Goal: Information Seeking & Learning: Learn about a topic

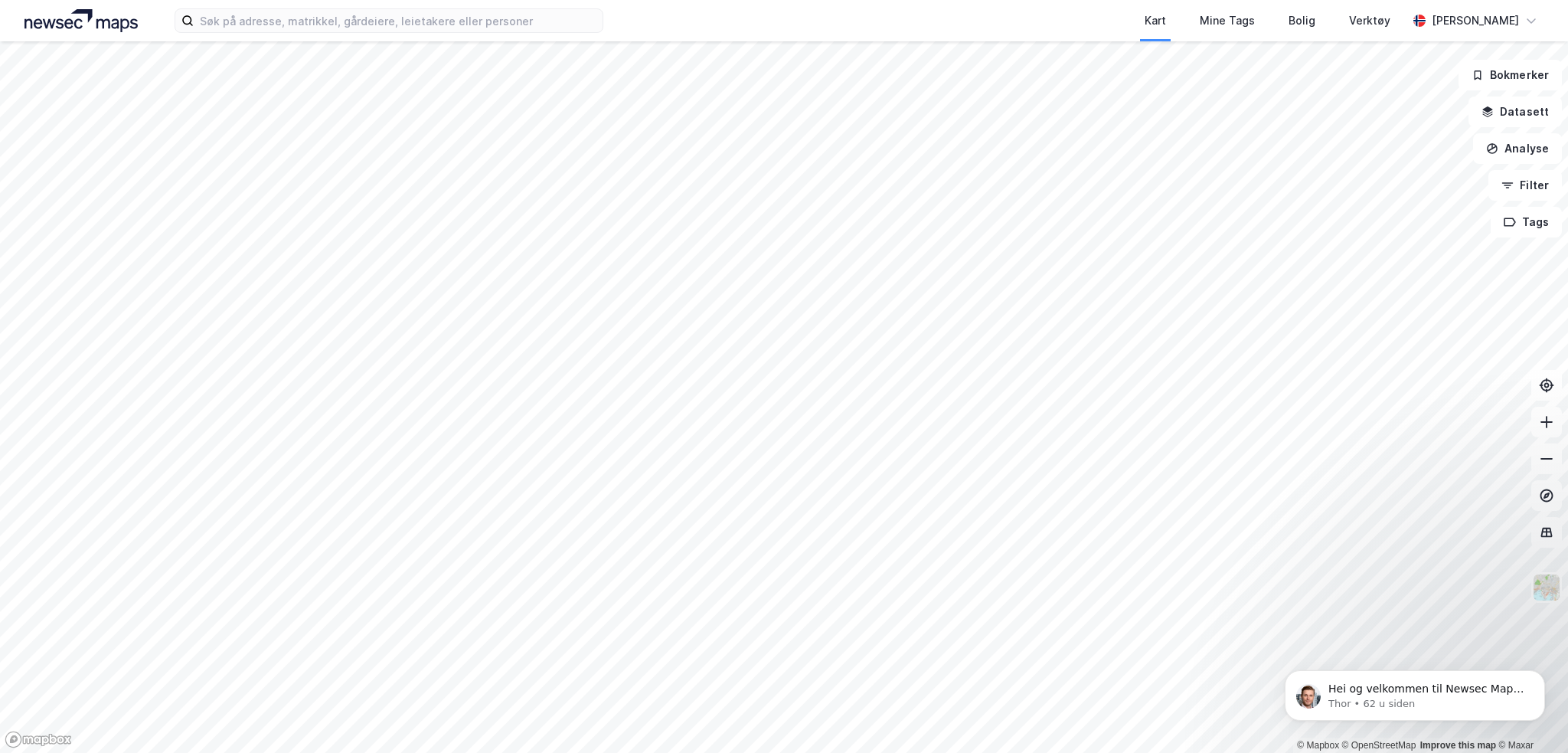
click at [1000, 4] on div "Kart Mine Tags Bolig Verktøy" at bounding box center [1041, 20] width 730 height 41
click at [992, 6] on div "Kart Mine Tags Bolig Verktøy" at bounding box center [1041, 20] width 730 height 41
click at [292, 18] on input at bounding box center [398, 20] width 409 height 23
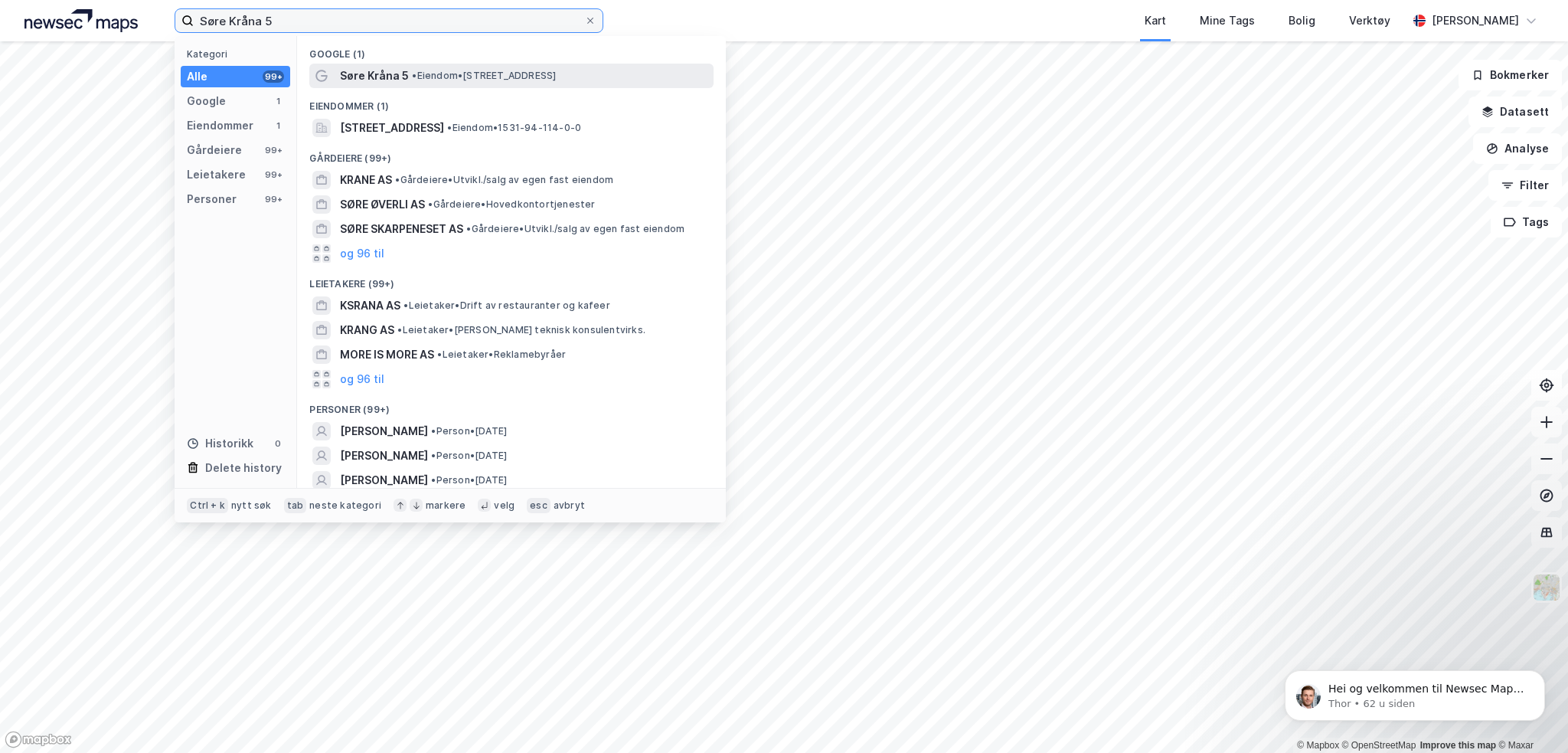
type input "Søre Kråna 5"
click at [509, 65] on div "Søre Kråna 5 • Eiendom • [STREET_ADDRESS]" at bounding box center [511, 75] width 404 height 24
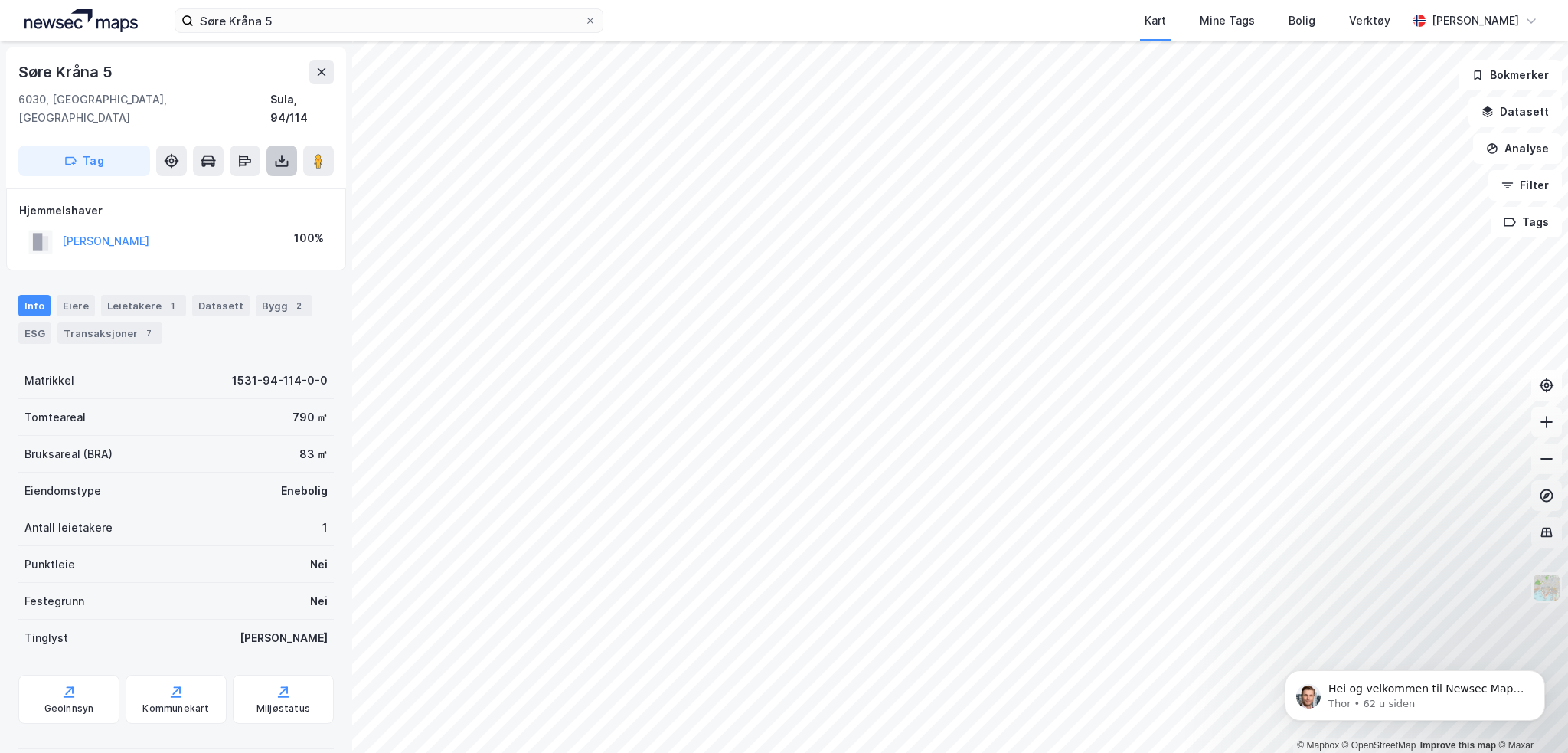
click at [273, 146] on button at bounding box center [282, 161] width 31 height 31
click at [224, 185] on div "Last ned grunnbok" at bounding box center [206, 191] width 89 height 13
click at [70, 294] on div "Eiere" at bounding box center [76, 305] width 39 height 22
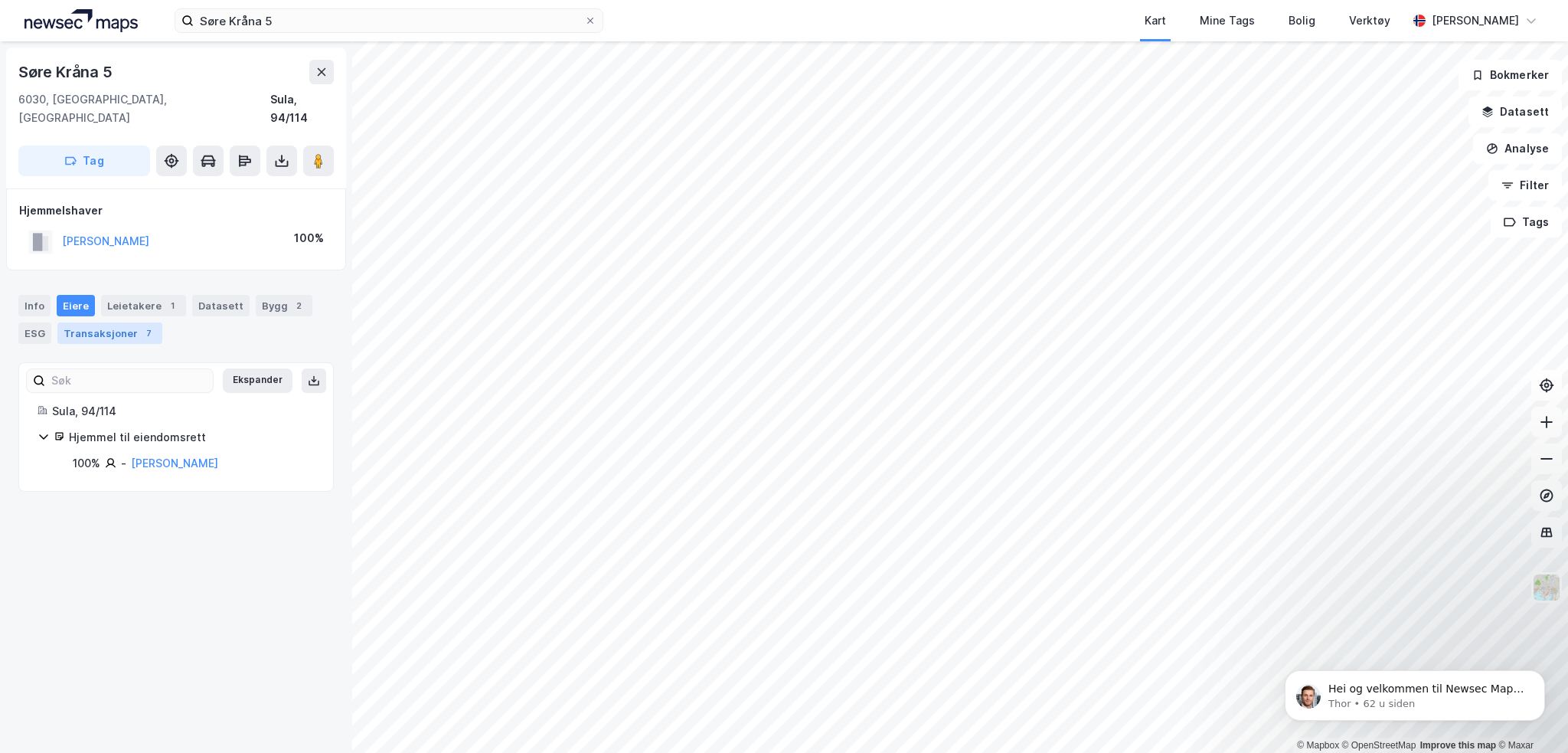
click at [107, 323] on div "Transaksjoner 7" at bounding box center [110, 334] width 105 height 22
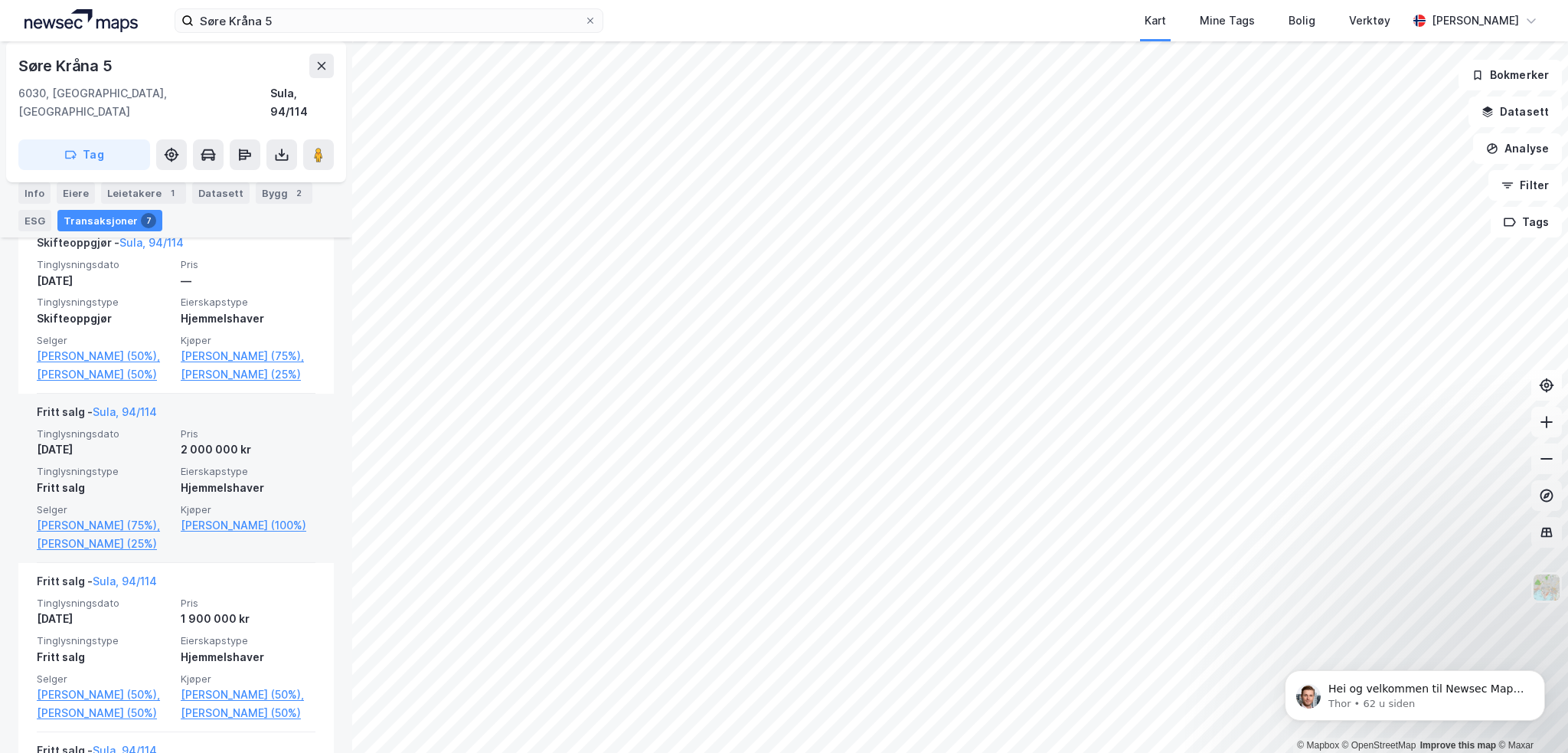
scroll to position [383, 0]
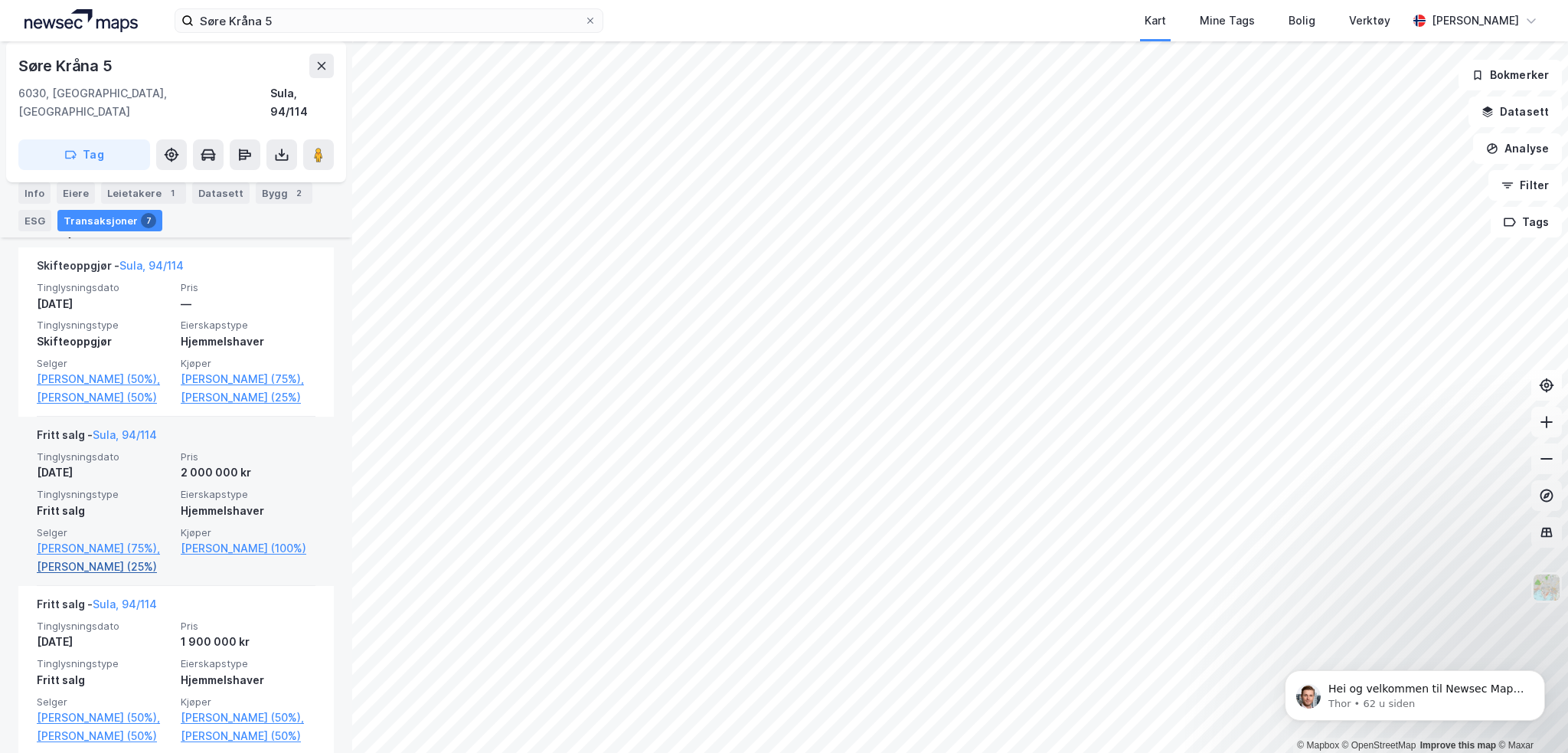
click at [103, 558] on link "[PERSON_NAME] (25%)" at bounding box center [104, 567] width 135 height 18
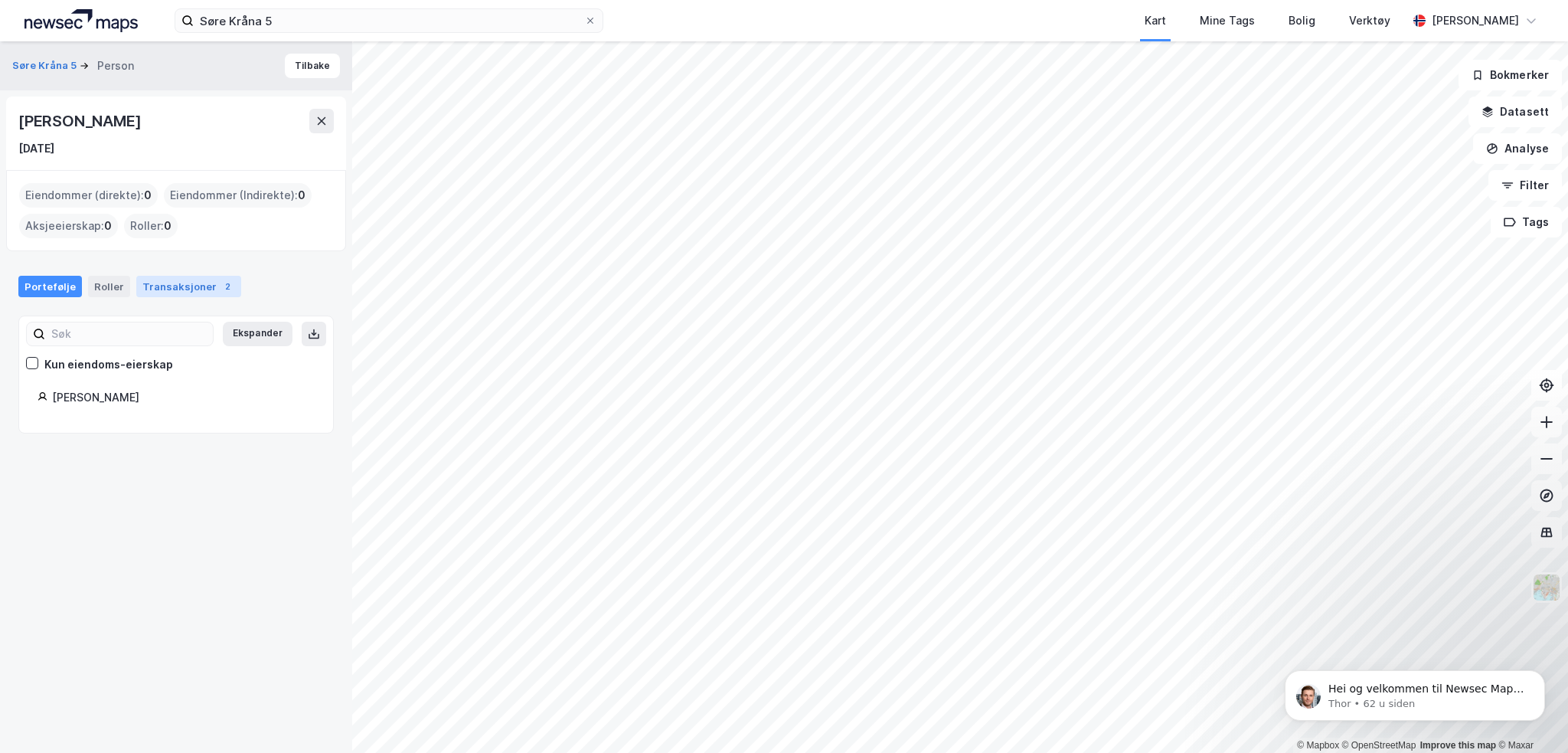
click at [156, 285] on div "Transaksjoner 2" at bounding box center [189, 287] width 105 height 22
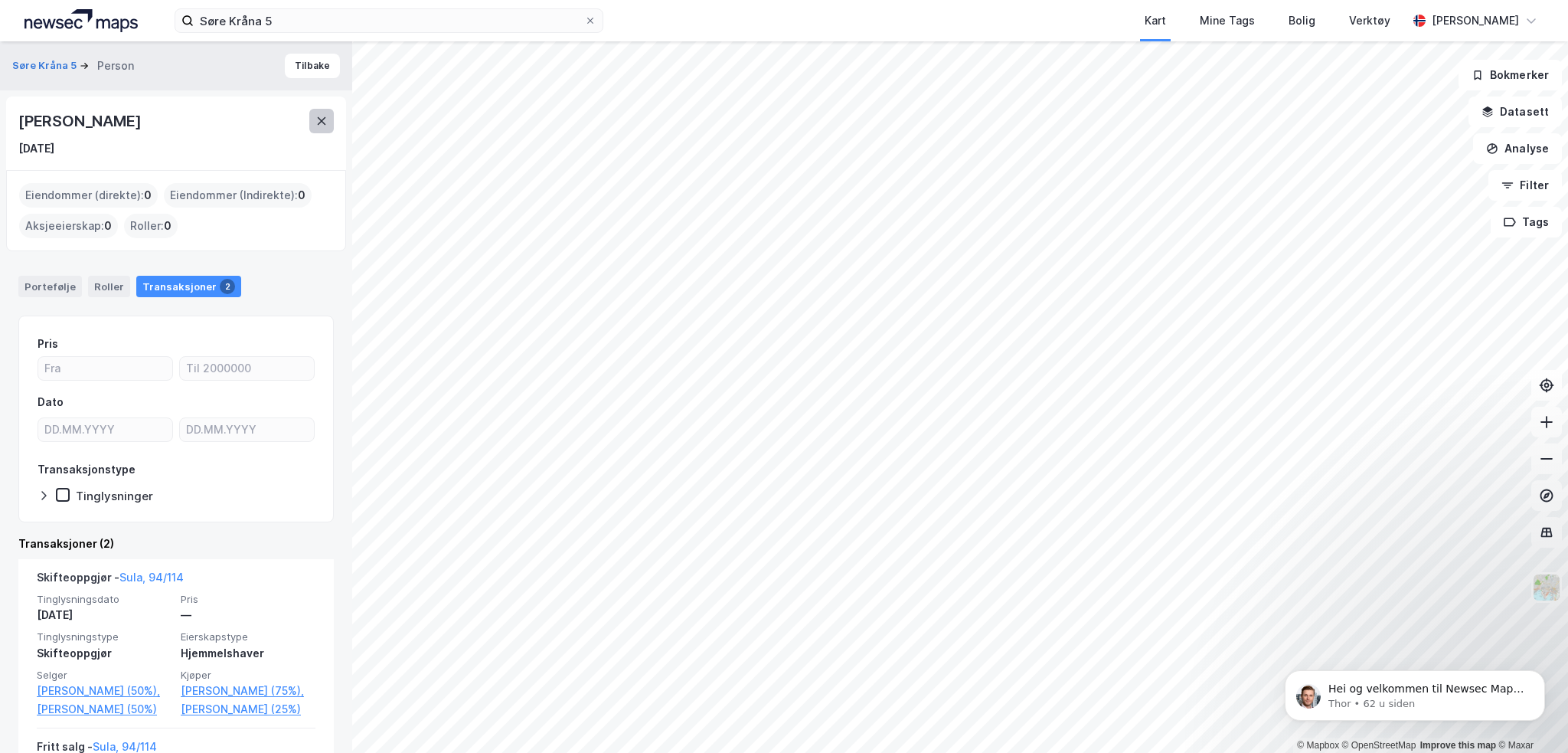
click at [325, 117] on icon at bounding box center [321, 121] width 13 height 13
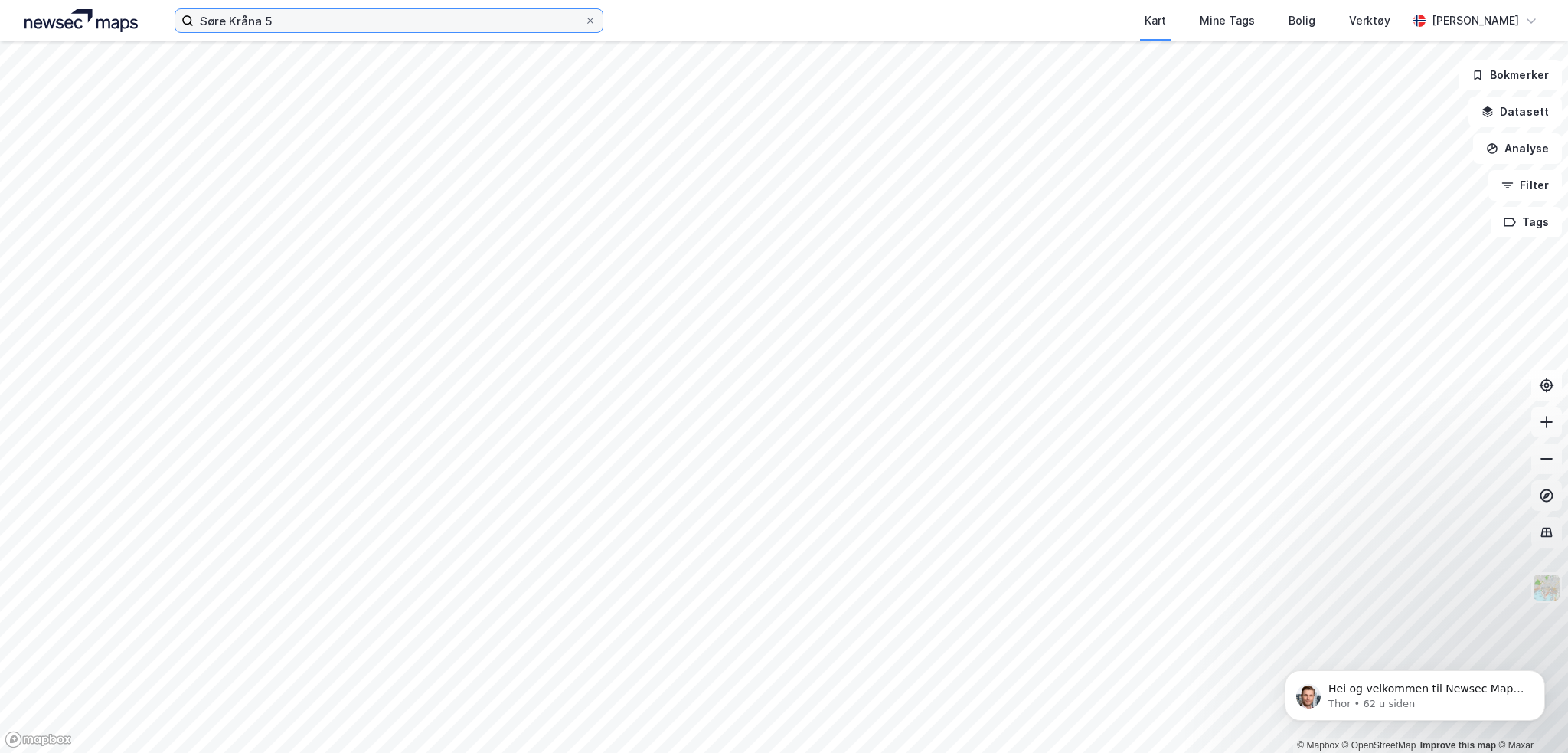
click at [289, 23] on input "Søre Kråna 5" at bounding box center [389, 20] width 391 height 23
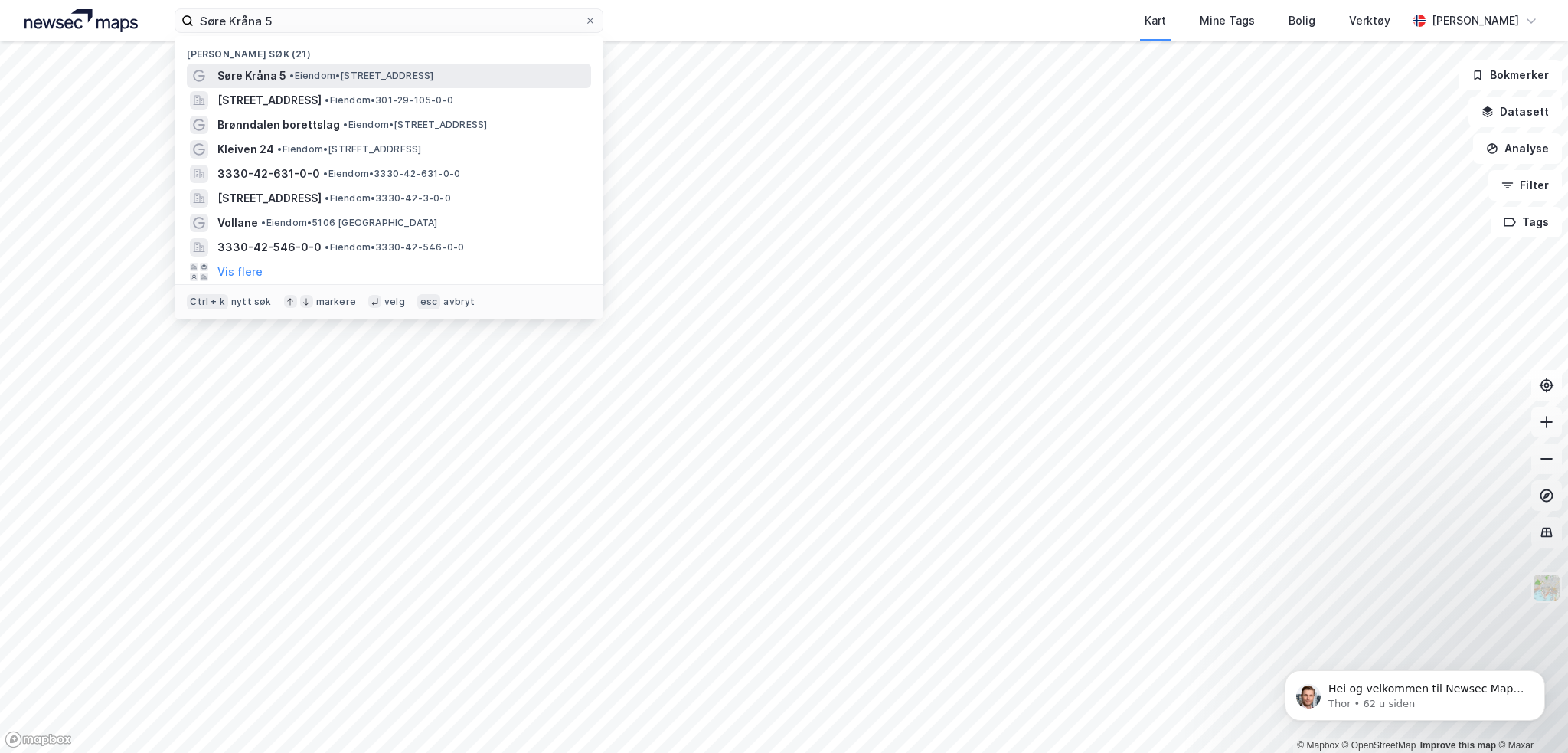
click at [339, 70] on span "• Eiendom • [STREET_ADDRESS]" at bounding box center [361, 75] width 144 height 13
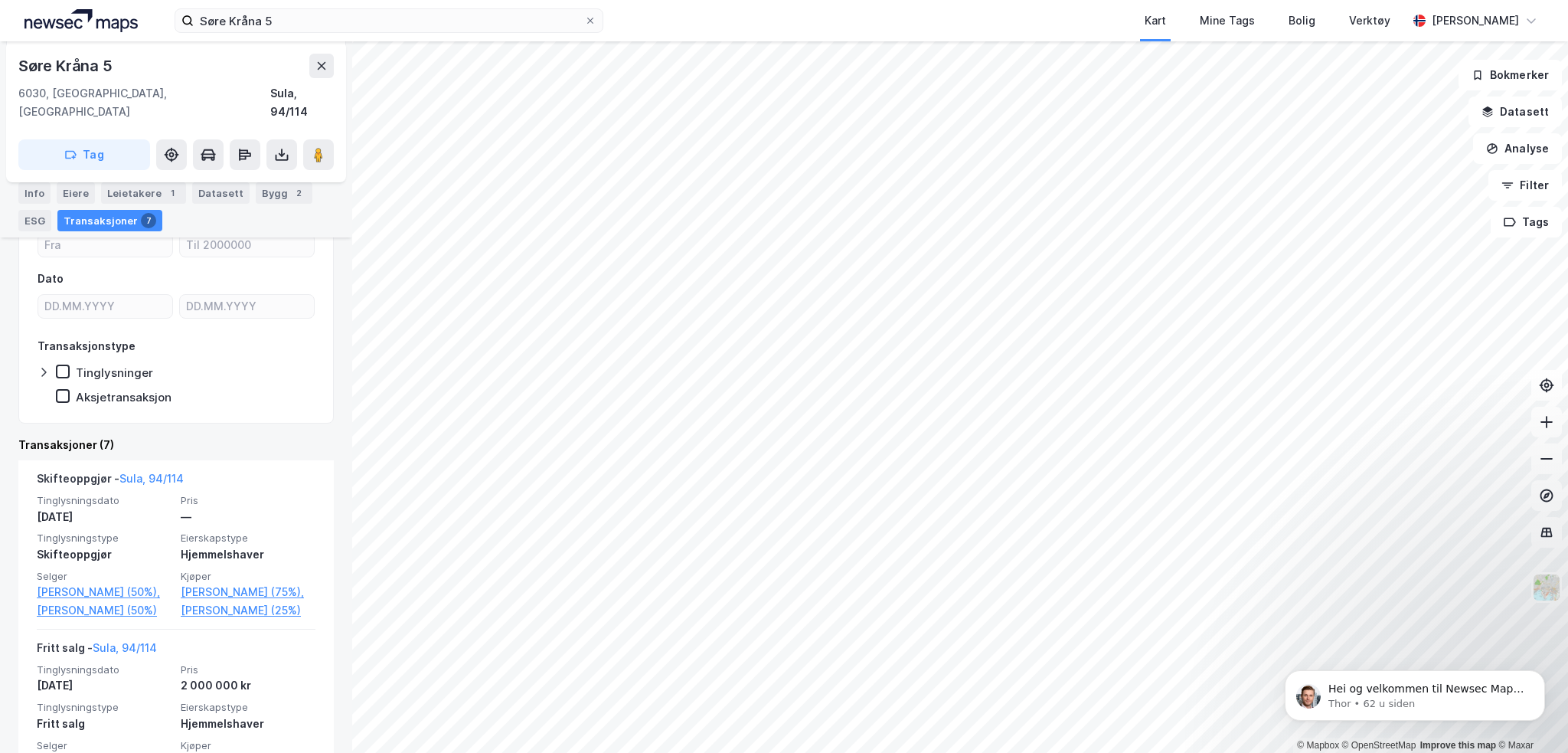
scroll to position [230, 0]
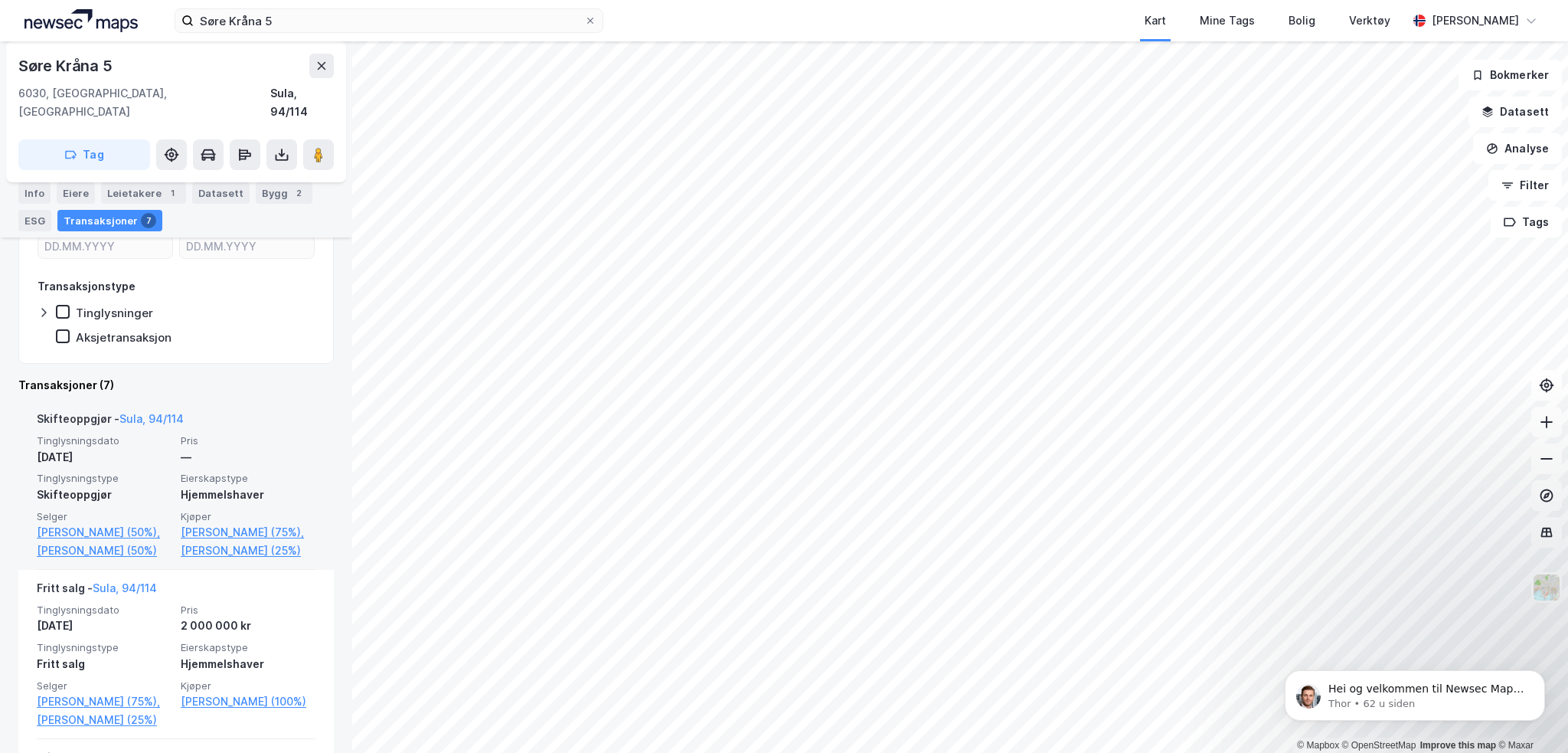
click at [86, 410] on div "Skifteoppgjør - [GEOGRAPHIC_DATA], 94/114" at bounding box center [110, 422] width 147 height 24
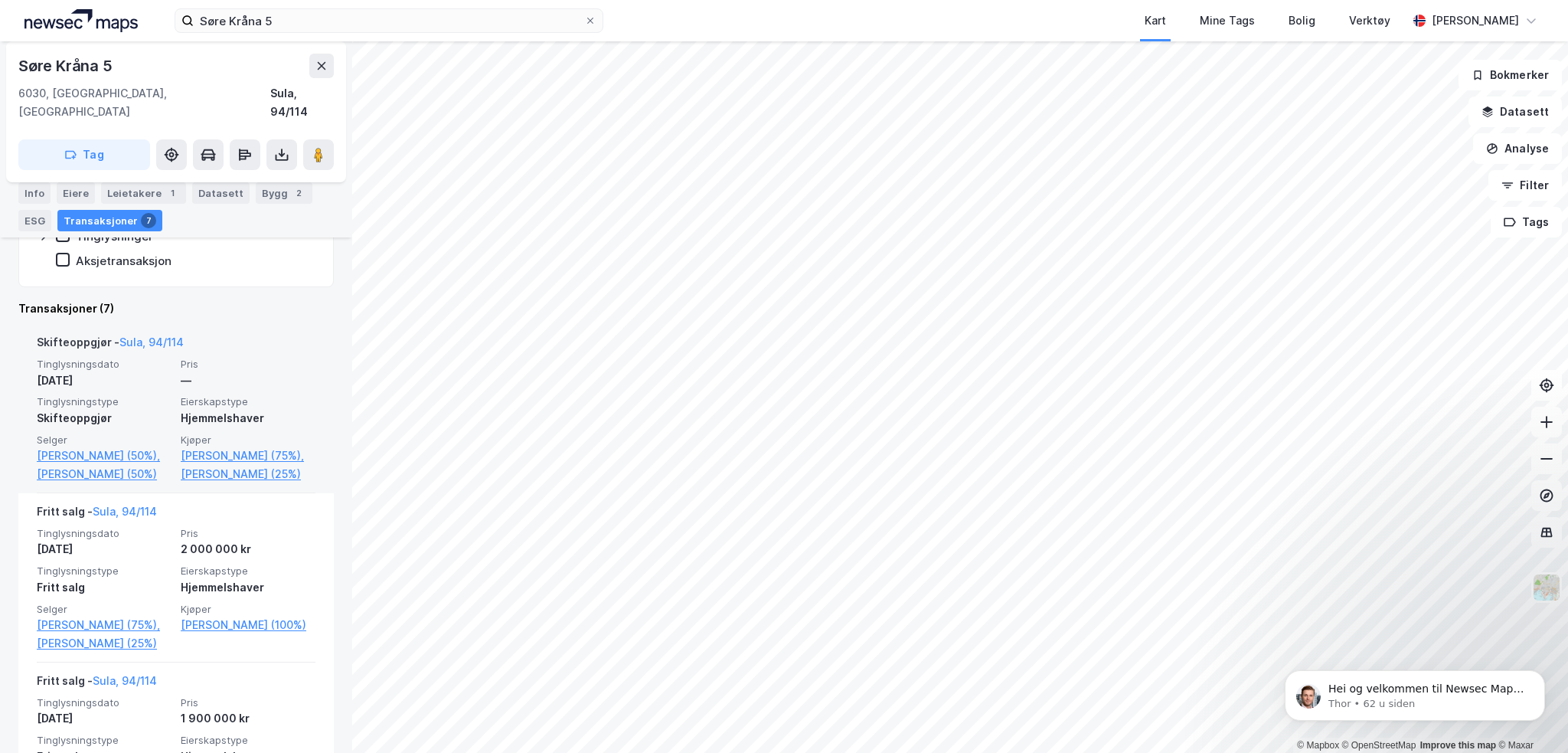
click at [34, 324] on div "Skifteoppgjør - Sula, 94/114 Tinglysningsdato [DATE] Pris — Tinglysningstype Sk…" at bounding box center [176, 408] width 315 height 169
click at [281, 395] on span "Eierskapstype" at bounding box center [248, 402] width 135 height 13
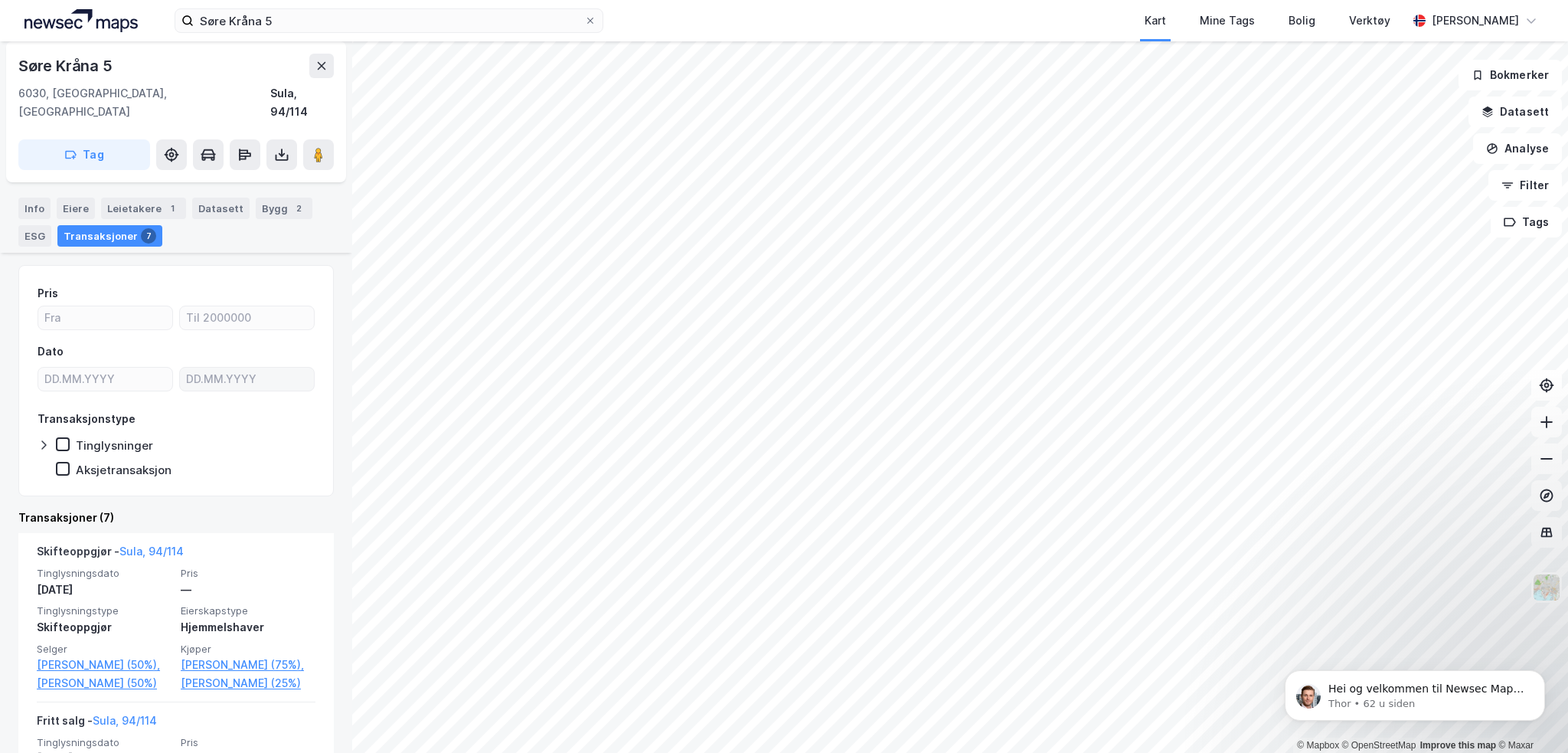
scroll to position [76, 0]
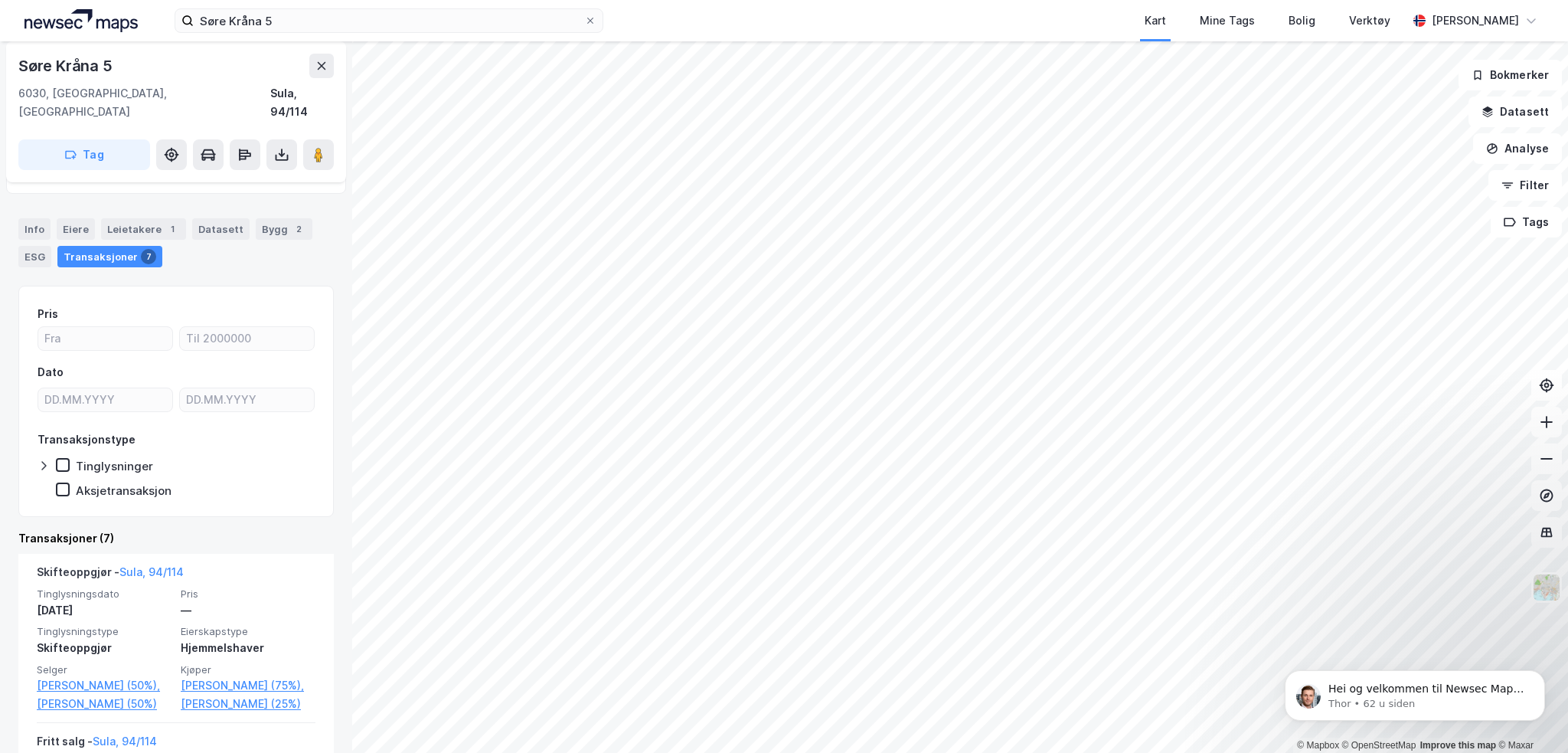
click at [86, 458] on div "Tinglysninger" at bounding box center [105, 465] width 97 height 15
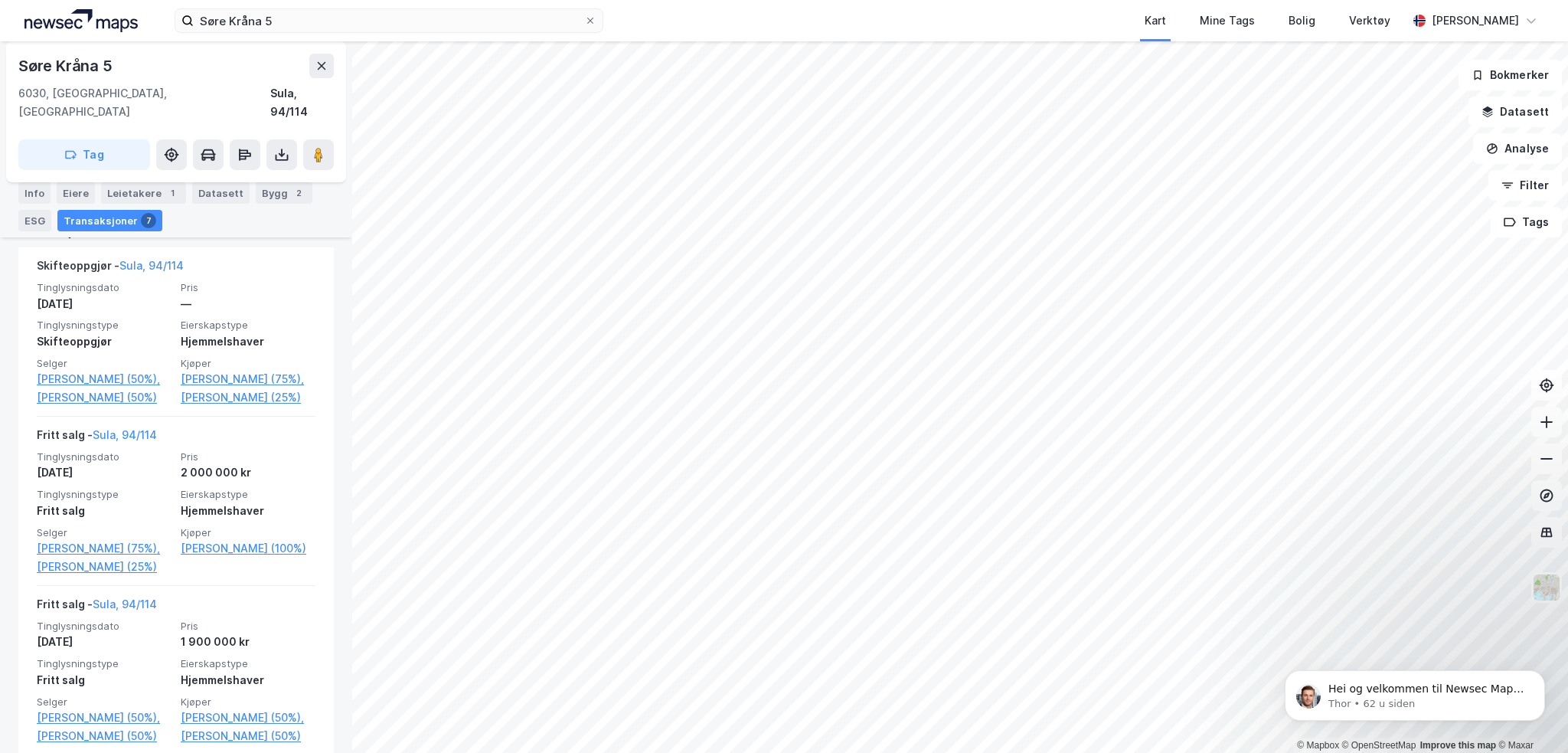
scroll to position [536, 0]
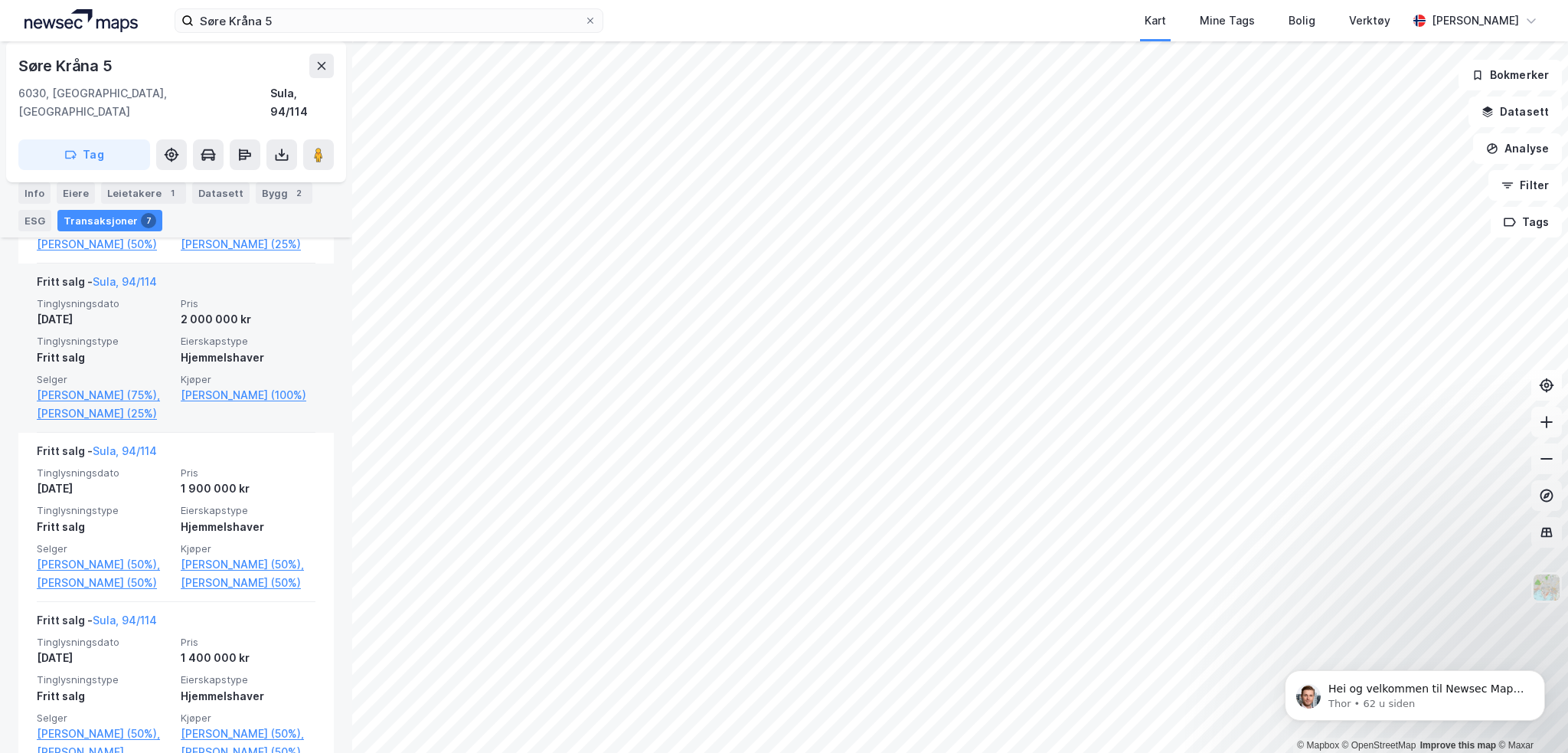
click at [302, 349] on div "Hjemmelshaver" at bounding box center [248, 358] width 135 height 18
click at [301, 349] on div "Hjemmelshaver" at bounding box center [248, 358] width 135 height 18
click at [303, 333] on div "Fritt salg - Sula, 94/114 Tinglysningsdato [DATE] Pris 2 000 000 kr Tinglysning…" at bounding box center [176, 348] width 315 height 169
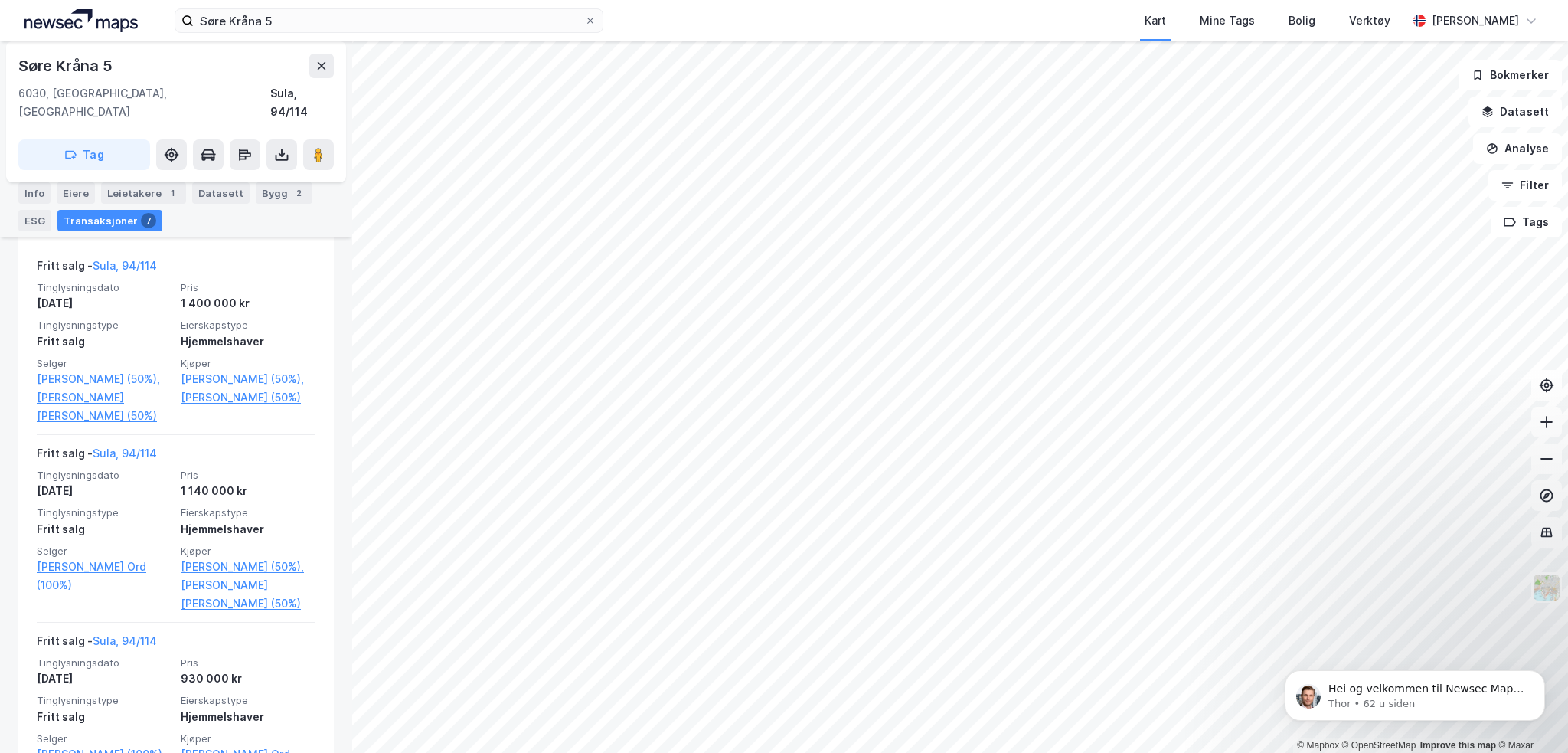
scroll to position [919, 0]
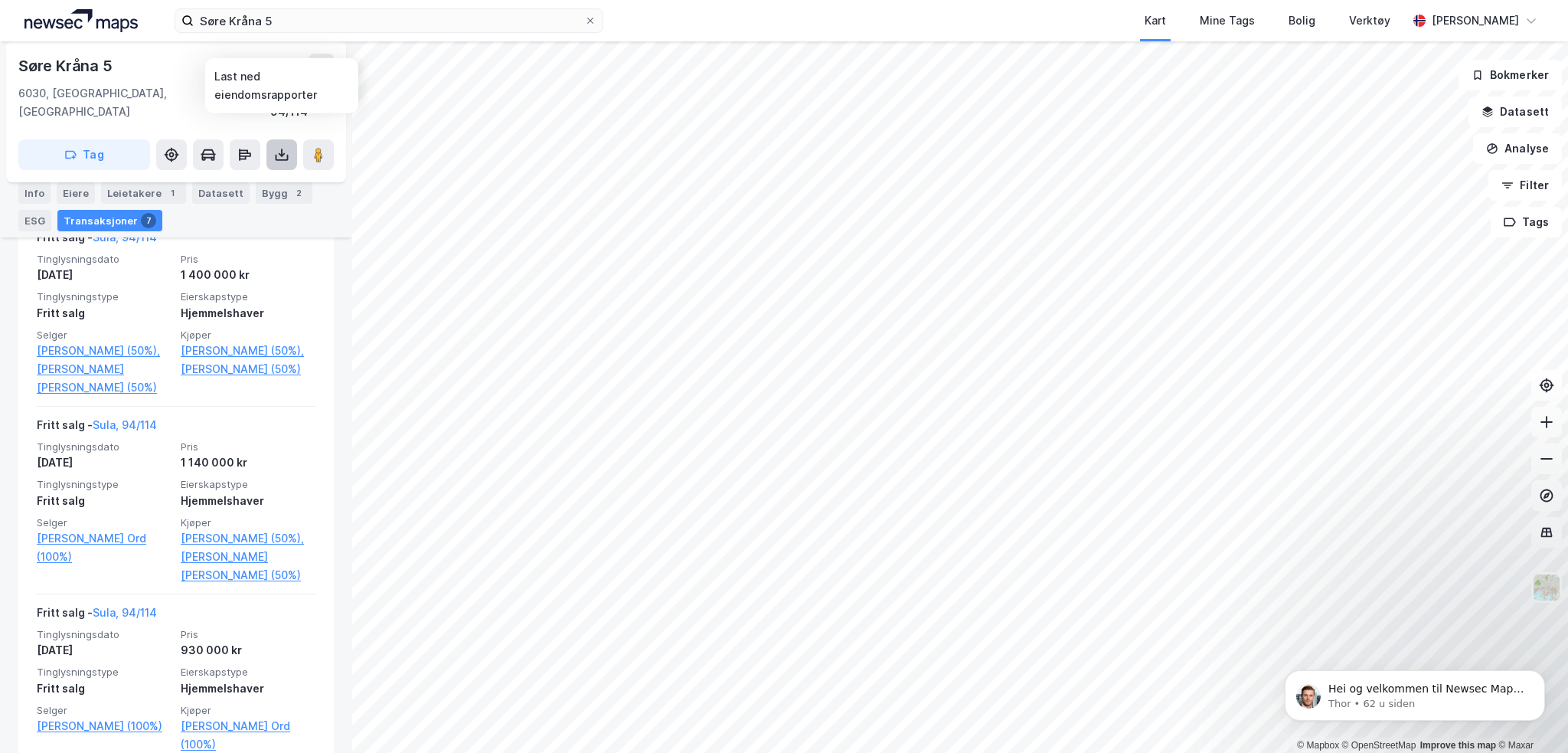
click at [276, 147] on icon at bounding box center [282, 154] width 15 height 15
click at [242, 204] on div "Last ned matrikkelrapport" at bounding box center [225, 210] width 127 height 13
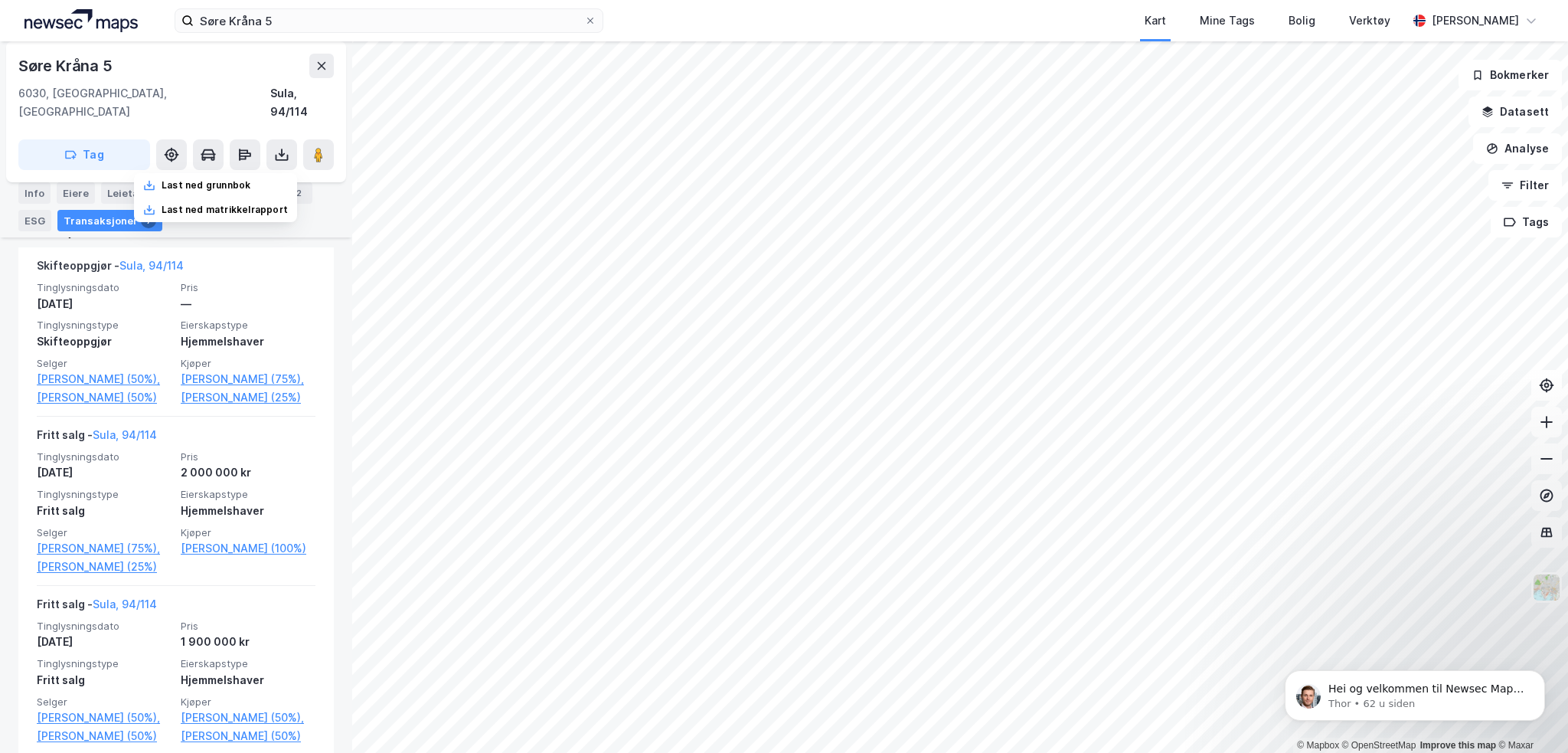
scroll to position [306, 0]
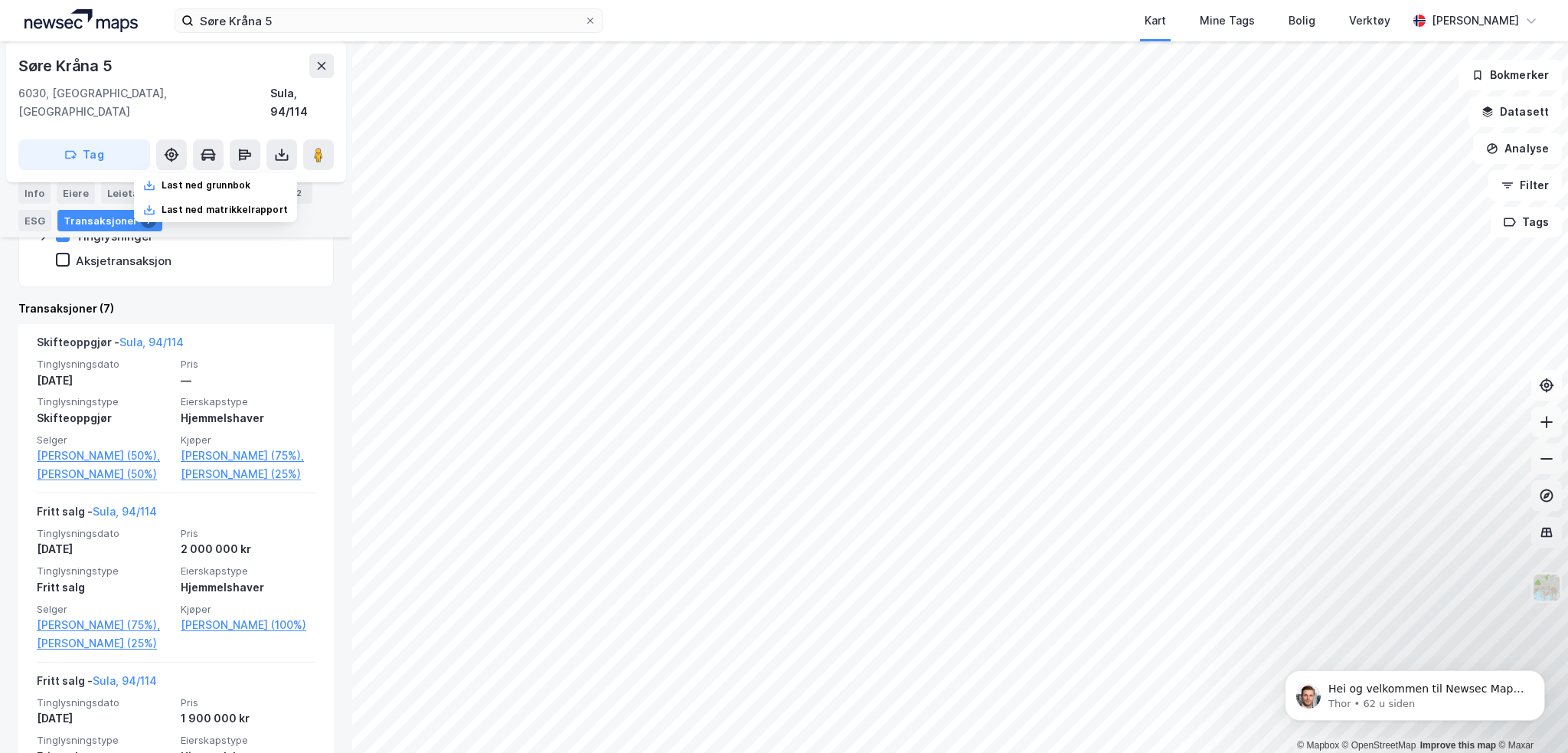
click at [305, 205] on div "Info [PERSON_NAME] 1 Datasett Bygg 2 ESG Transaksjoner 7" at bounding box center [176, 206] width 315 height 49
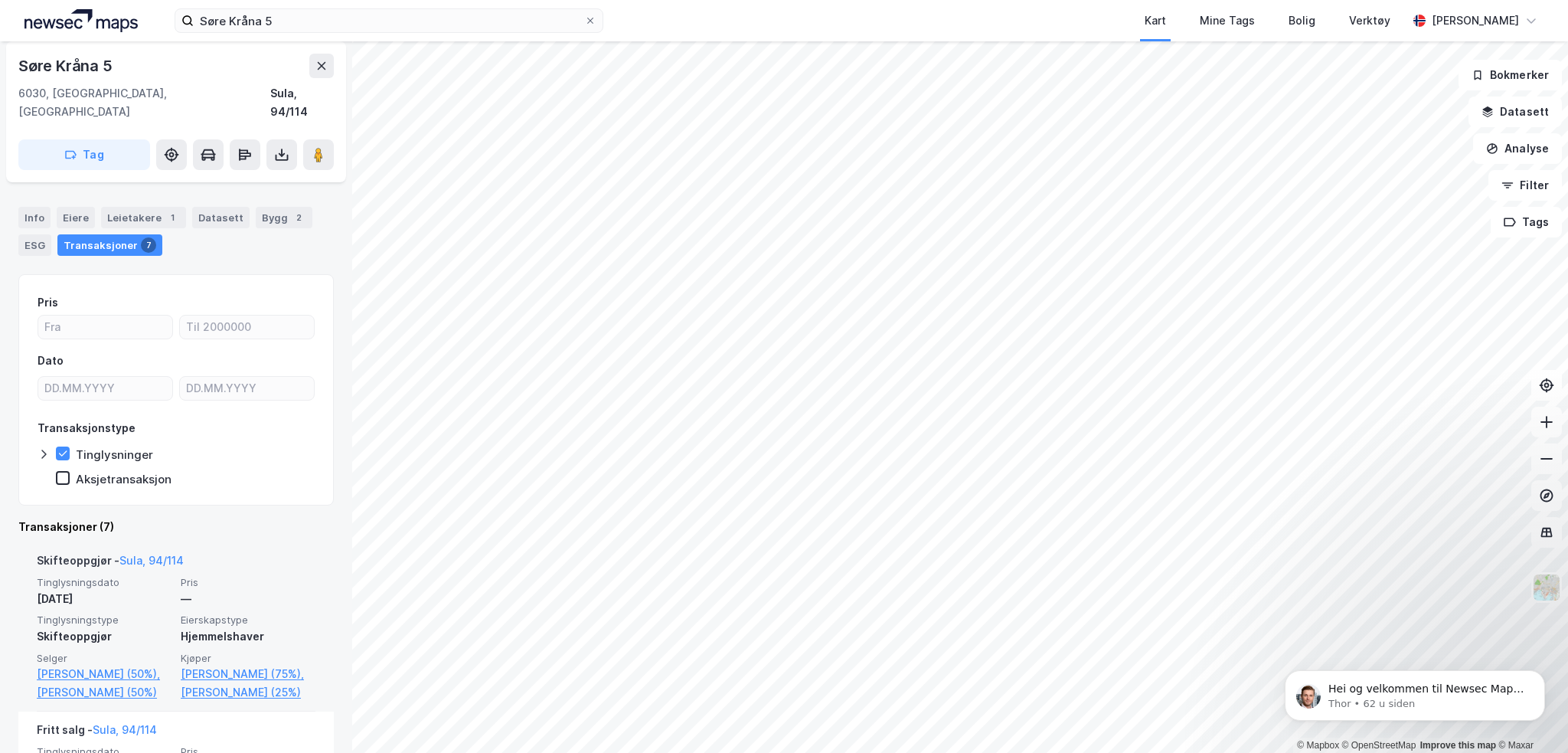
scroll to position [0, 0]
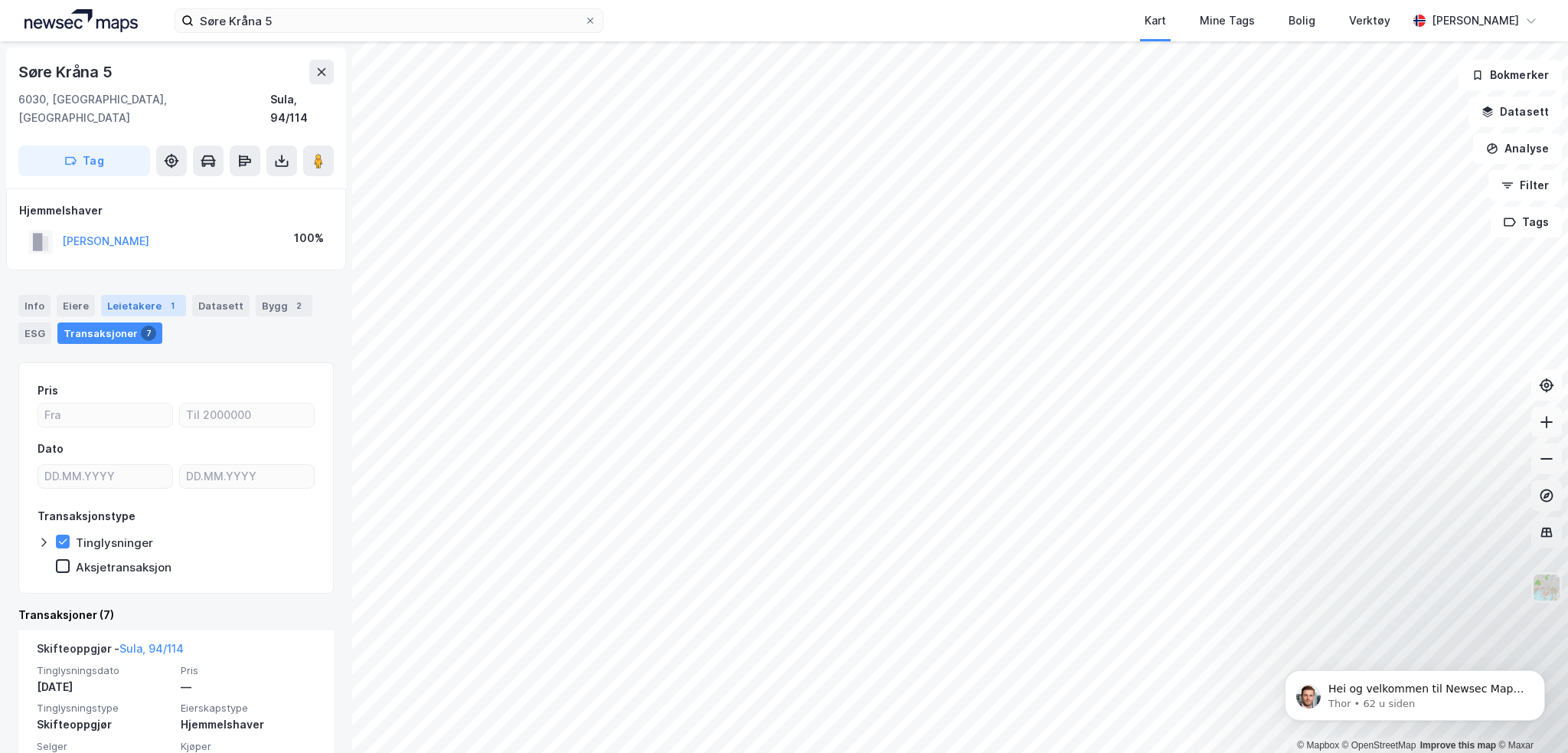
click at [132, 295] on div "Leietakere 1" at bounding box center [143, 306] width 85 height 22
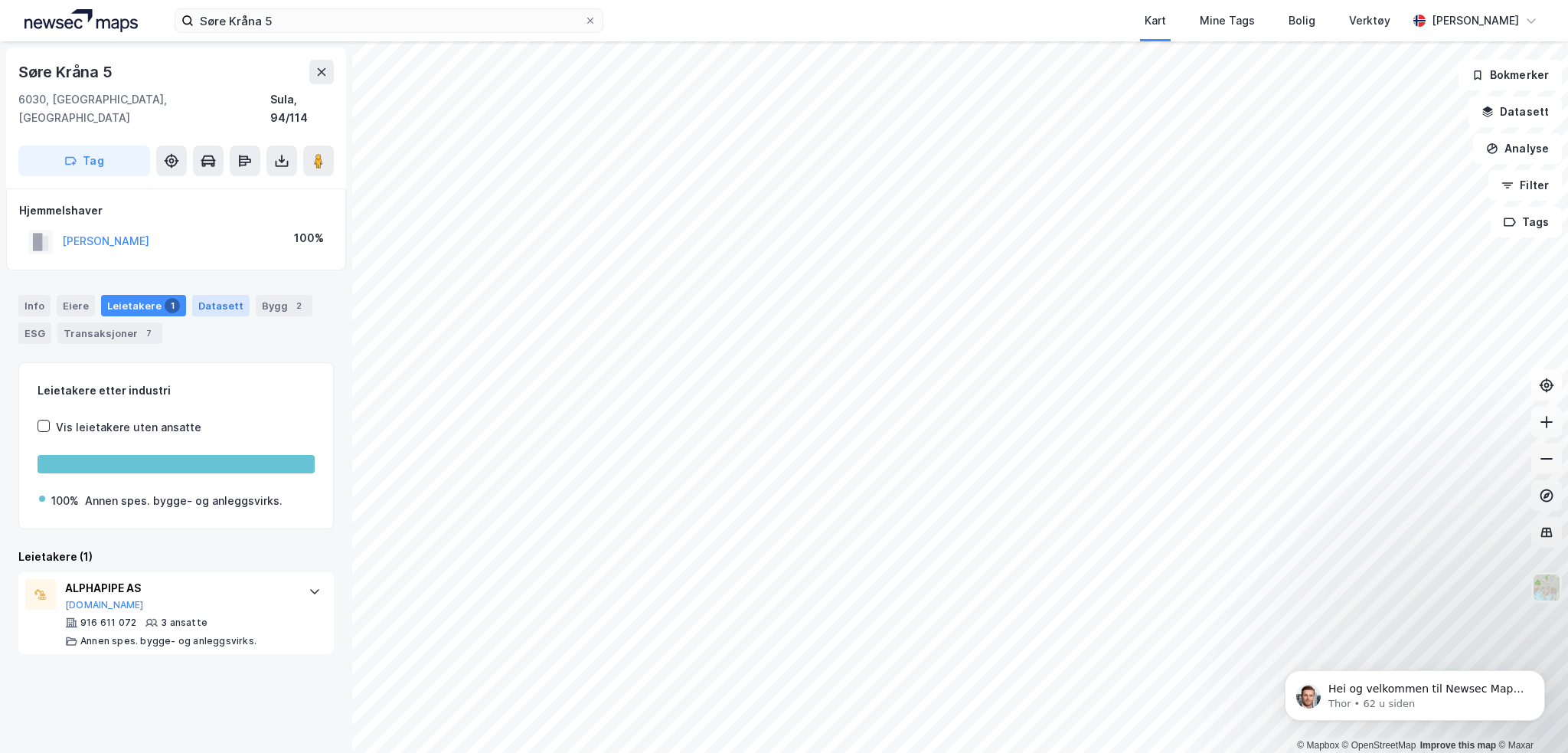
click at [204, 295] on div "Datasett" at bounding box center [220, 306] width 58 height 22
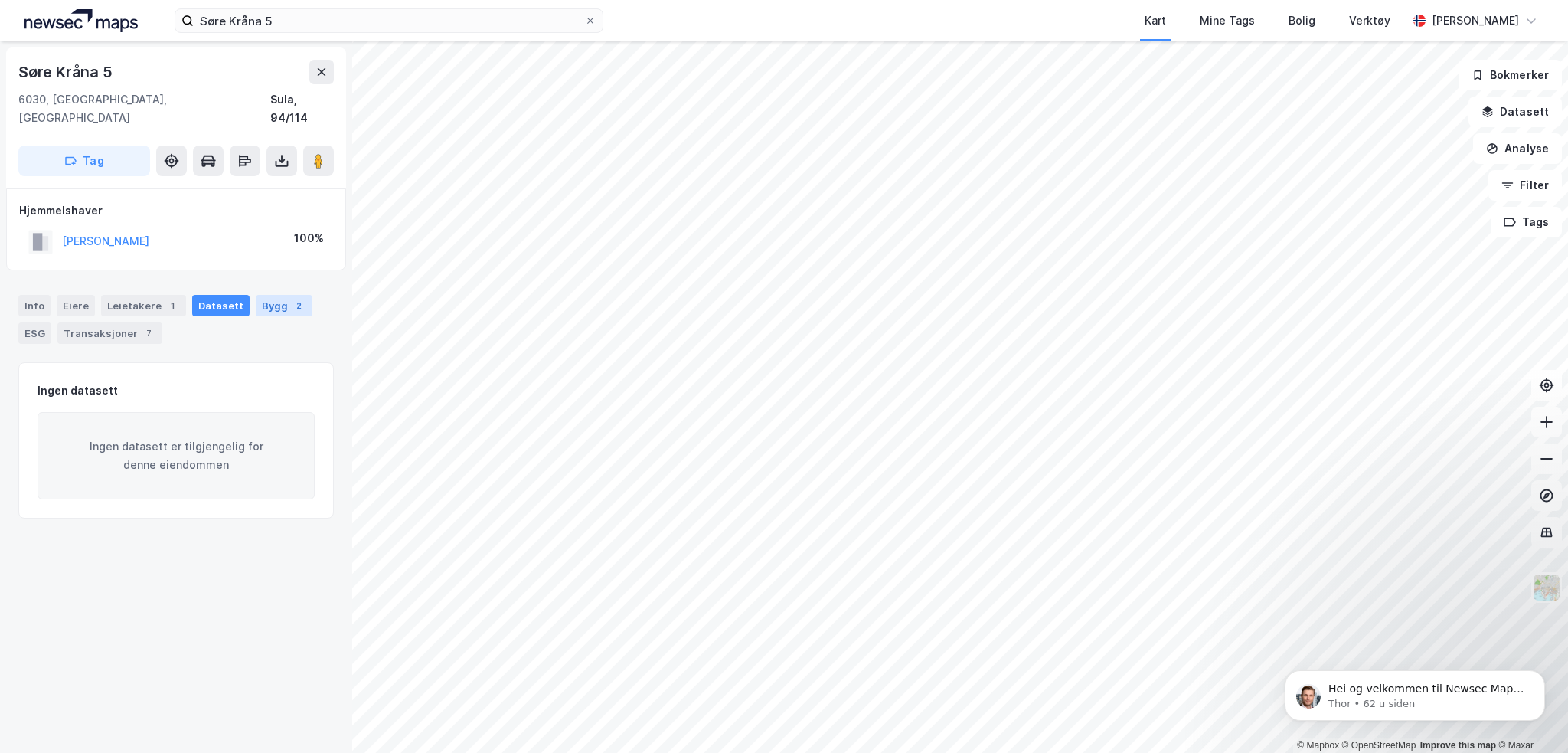
click at [268, 295] on div "Bygg 2" at bounding box center [284, 306] width 57 height 22
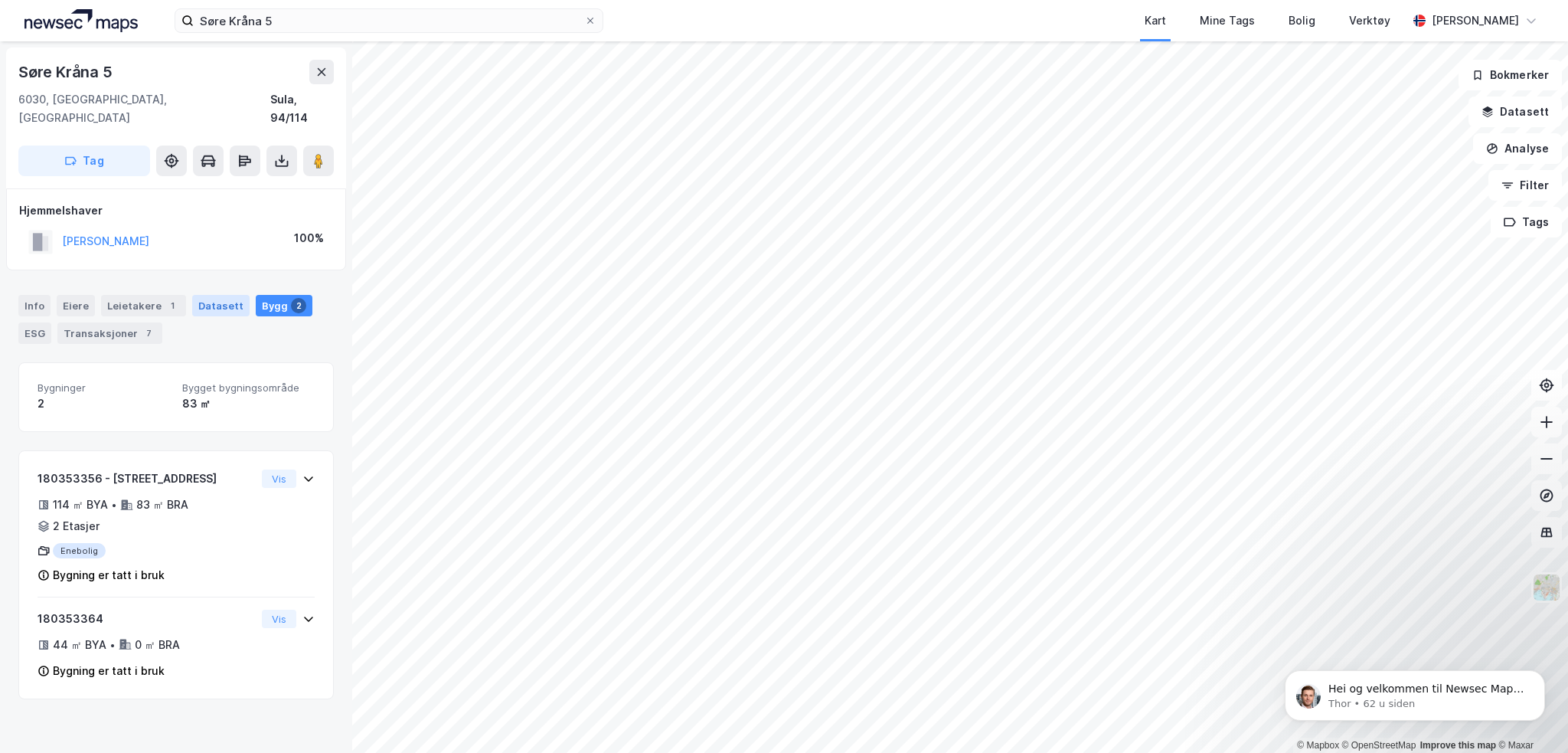
click at [208, 295] on div "Datasett" at bounding box center [220, 306] width 58 height 22
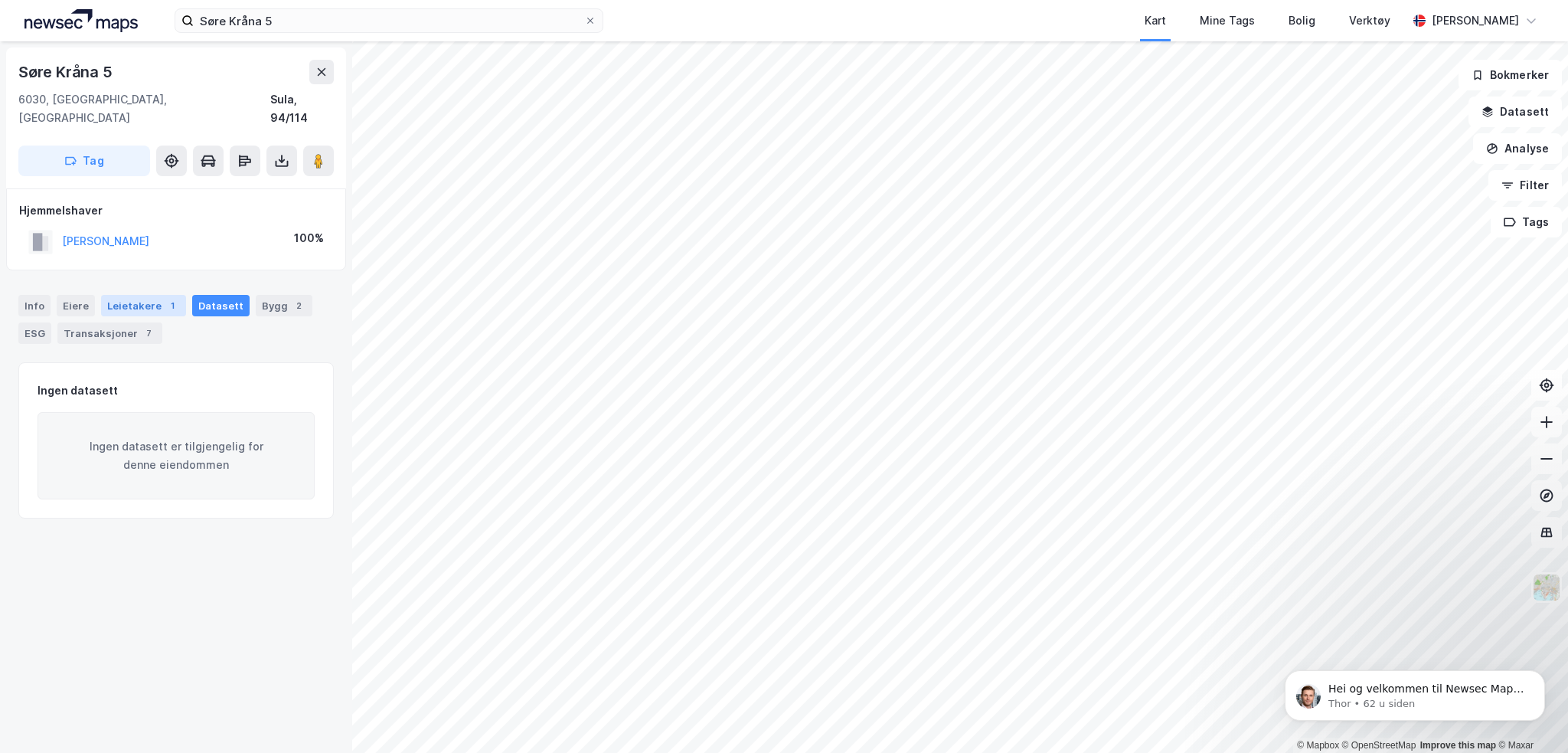
click at [128, 295] on div "Leietakere 1" at bounding box center [143, 306] width 85 height 22
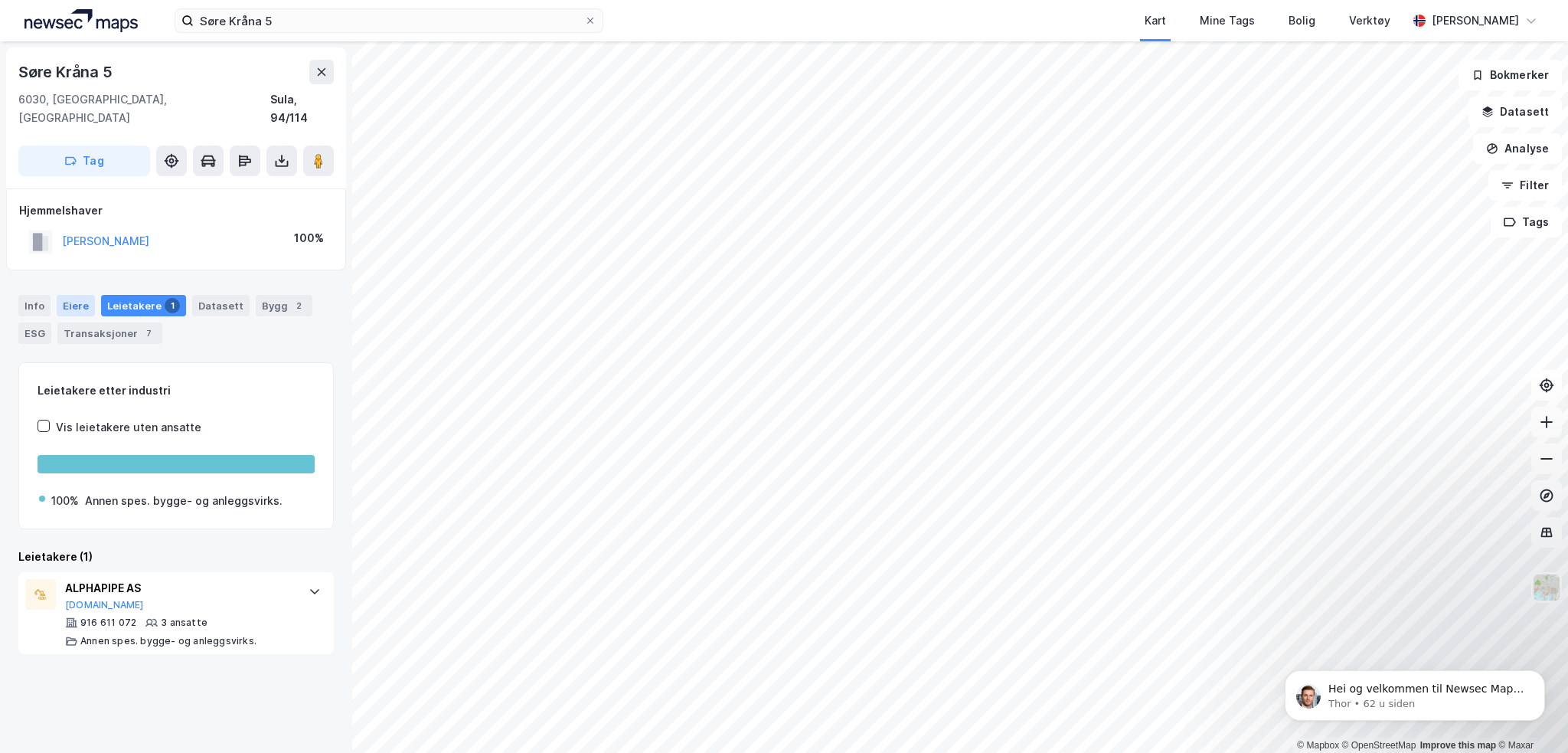
click at [65, 295] on div "Eiere" at bounding box center [76, 306] width 39 height 22
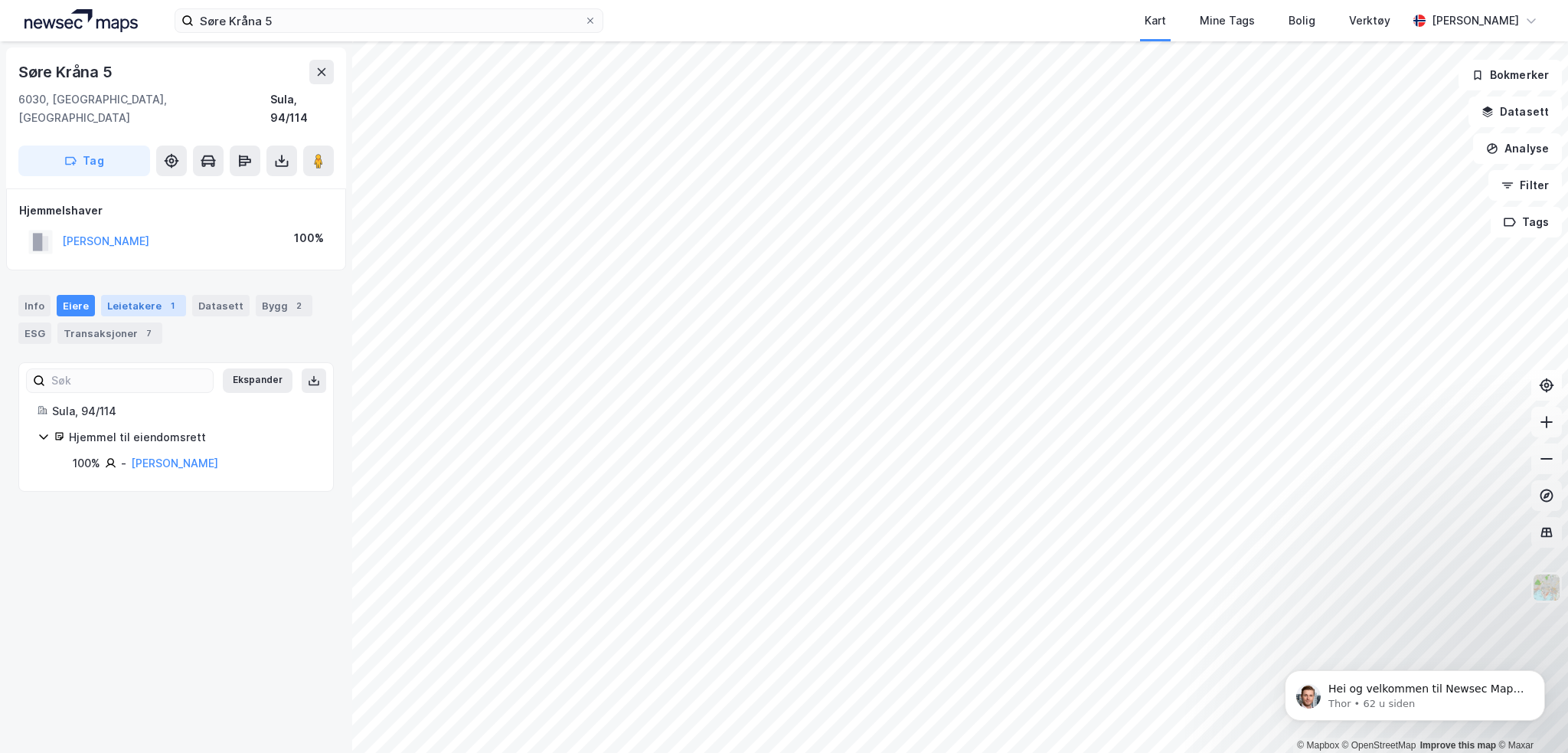
click at [138, 295] on div "Leietakere 1" at bounding box center [143, 306] width 85 height 22
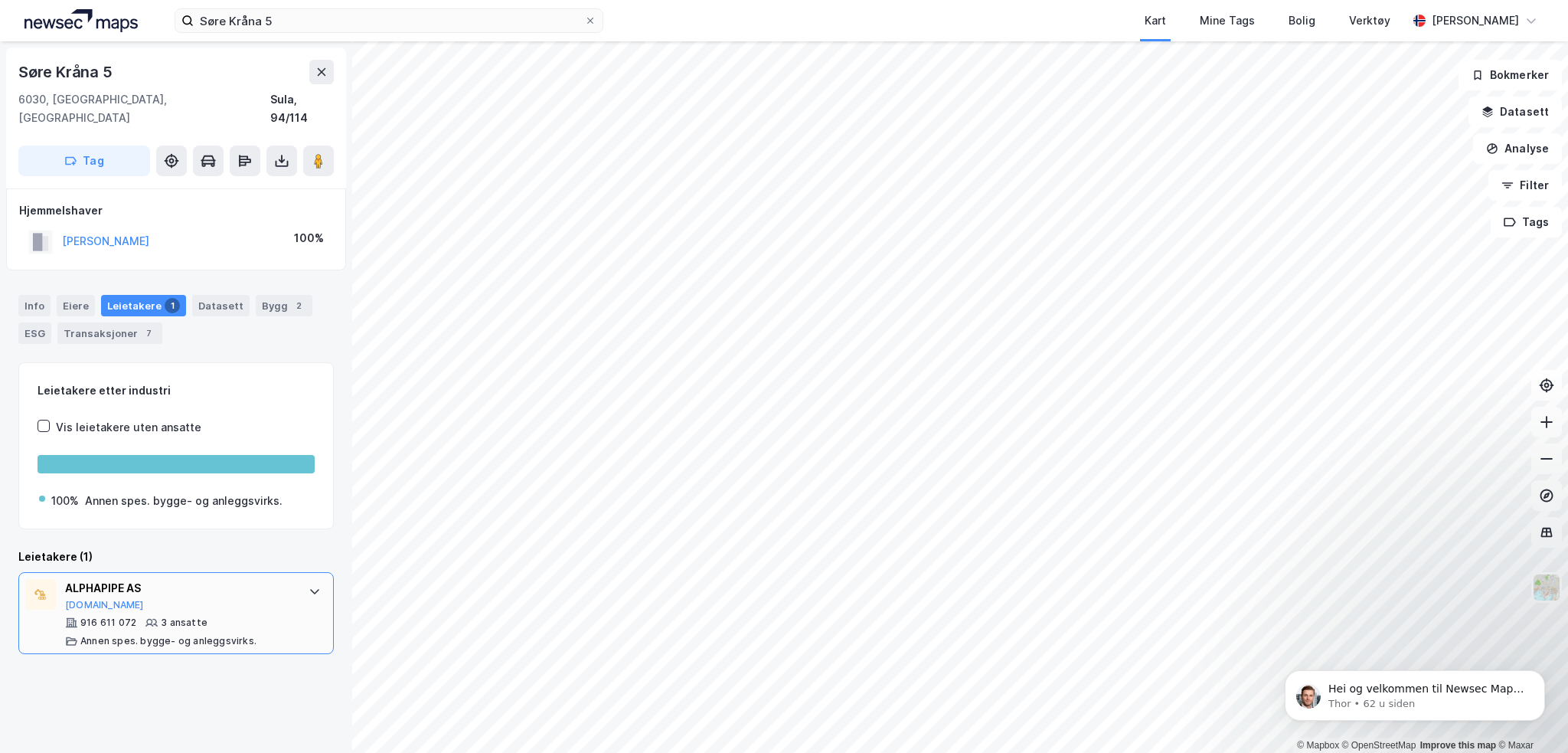
click at [308, 585] on icon at bounding box center [314, 591] width 13 height 13
click at [74, 295] on div "Eiere" at bounding box center [76, 306] width 39 height 22
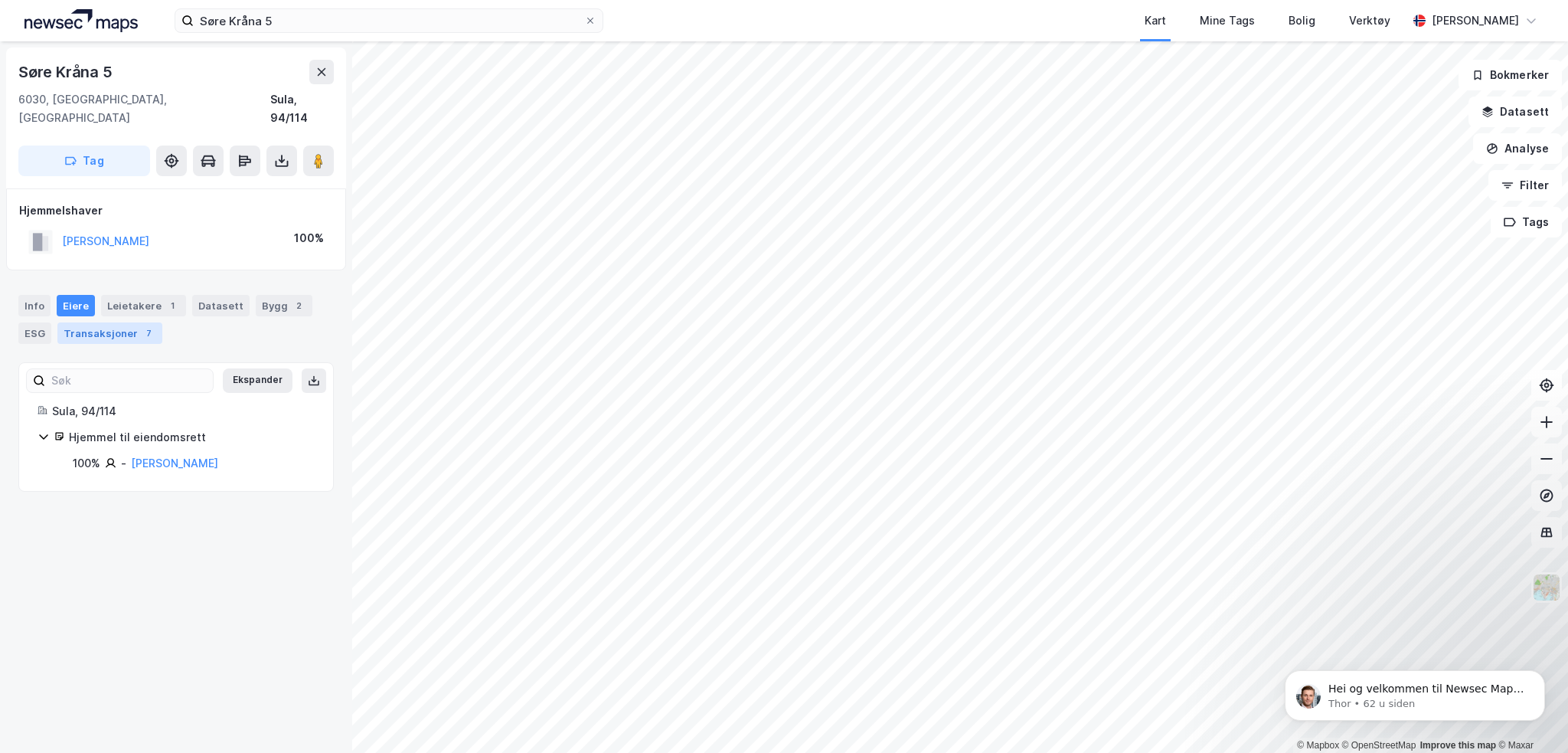
click at [114, 323] on div "Transaksjoner 7" at bounding box center [110, 334] width 105 height 22
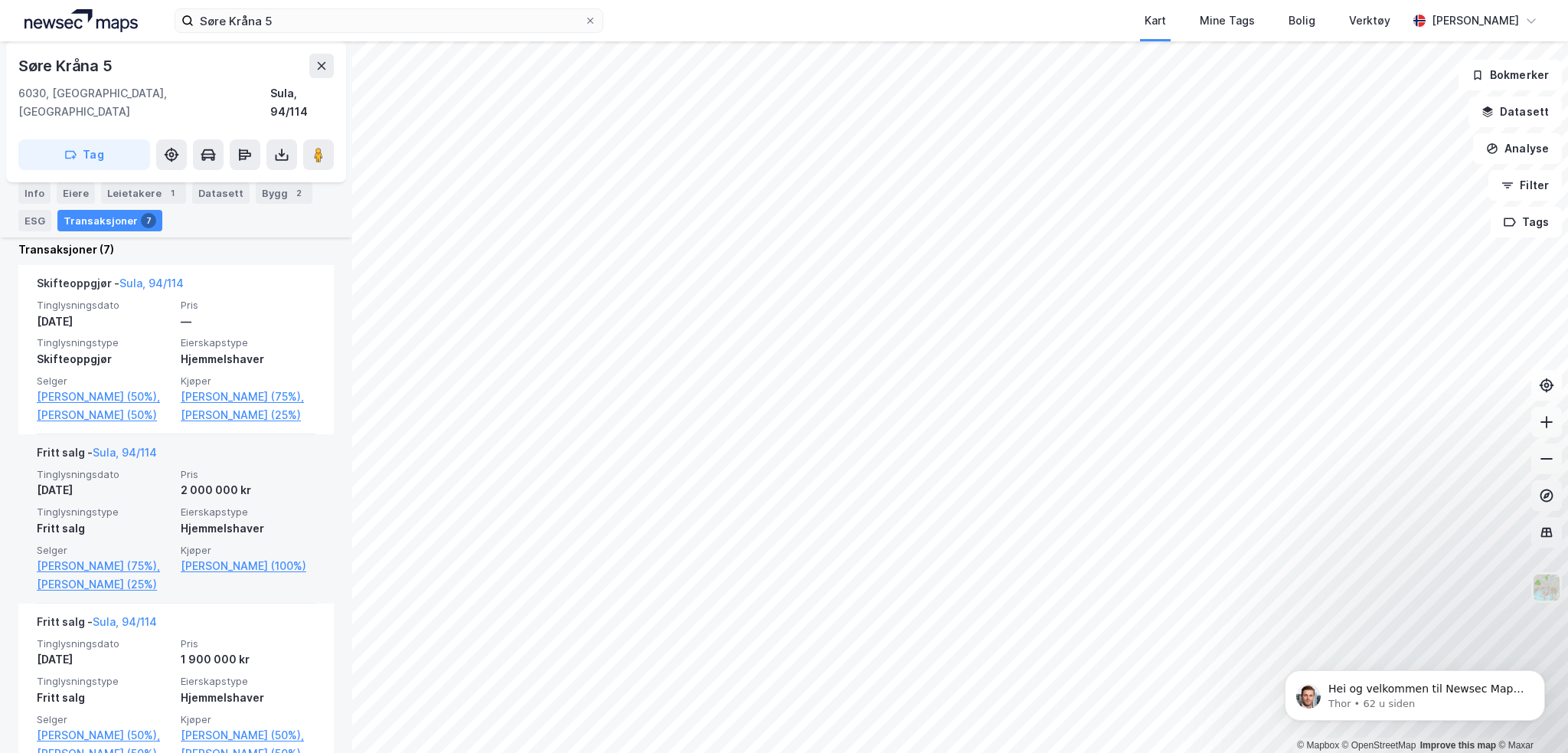
scroll to position [383, 0]
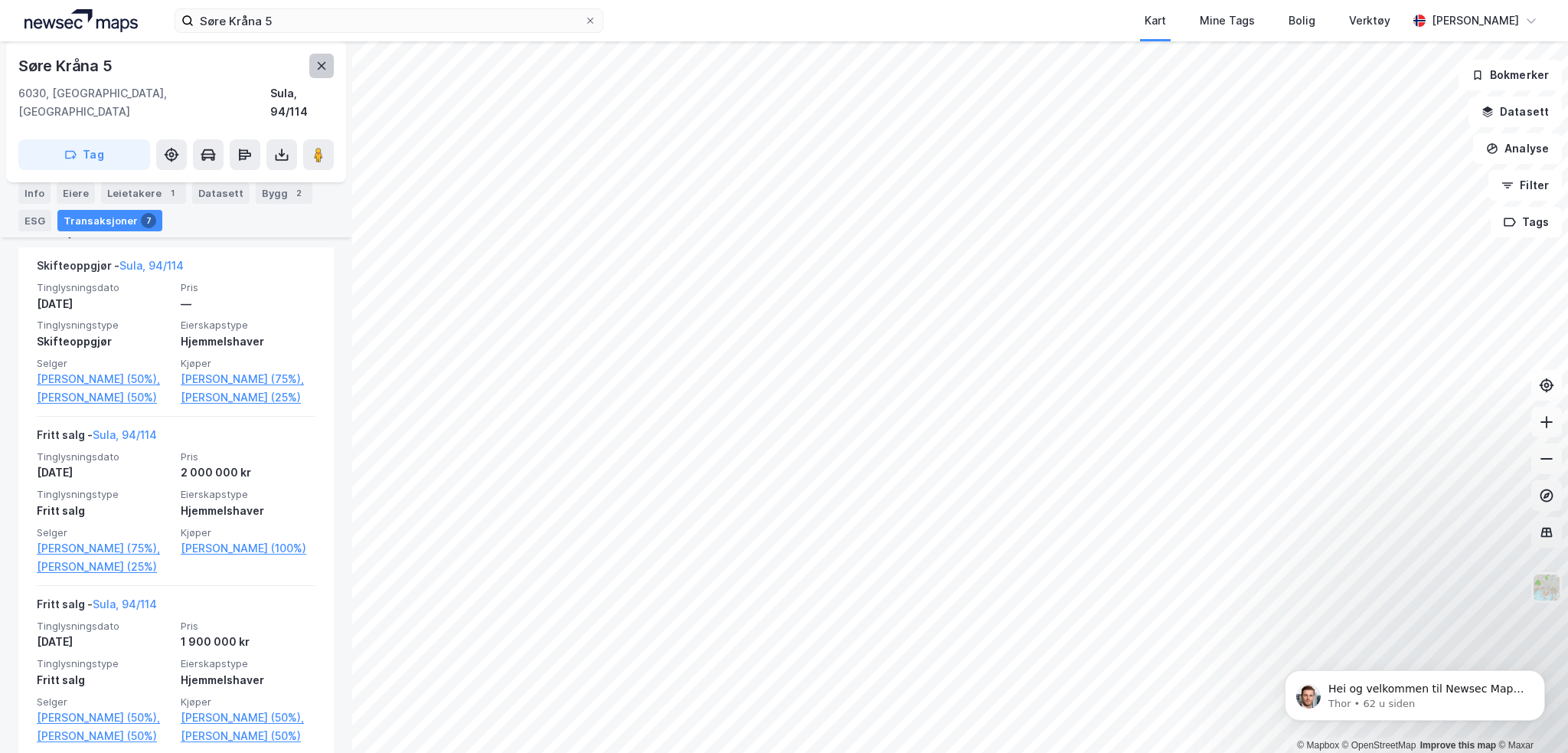
click at [324, 70] on icon at bounding box center [322, 65] width 8 height 8
